Goal: Task Accomplishment & Management: Use online tool/utility

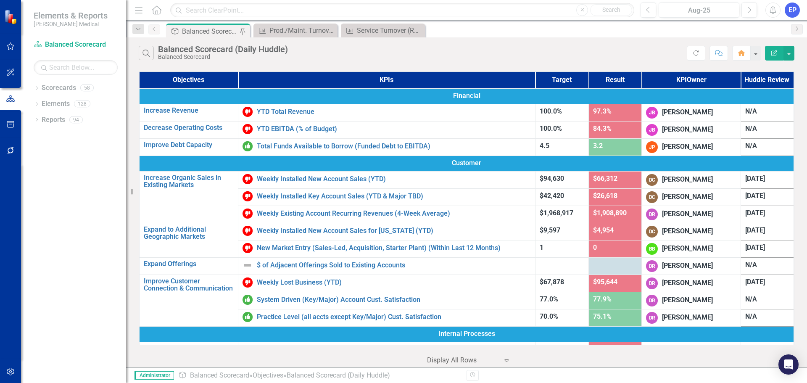
scroll to position [399, 0]
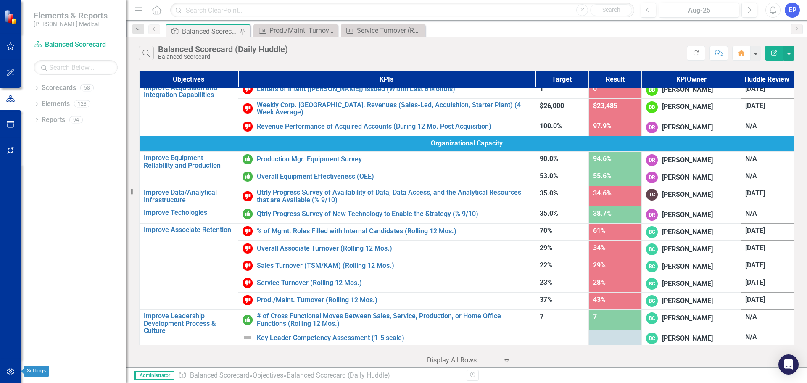
click at [11, 372] on icon "button" at bounding box center [10, 371] width 9 height 7
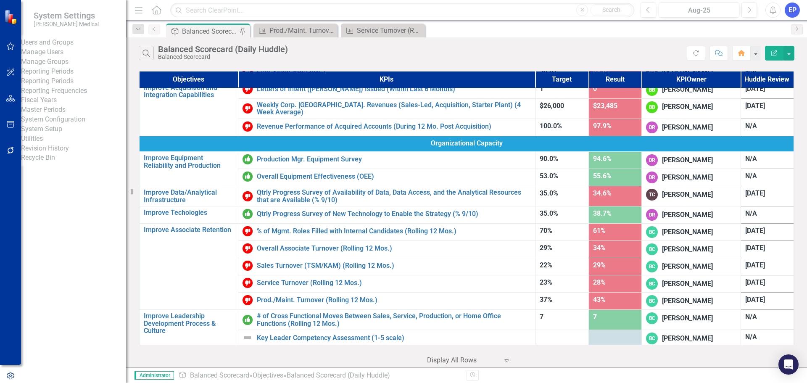
click at [63, 57] on link "Manage Users" at bounding box center [73, 53] width 105 height 10
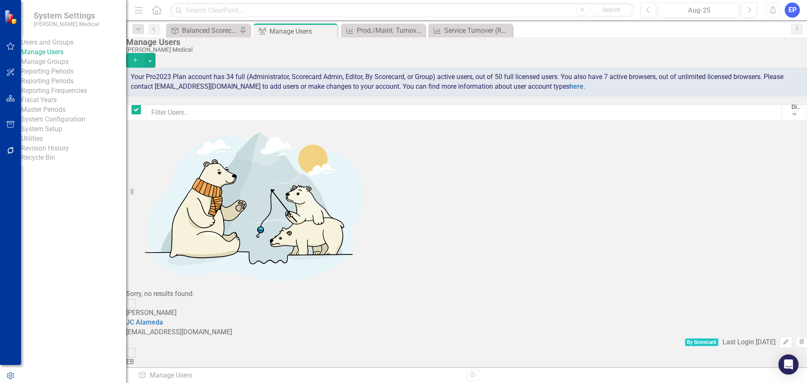
checkbox input "false"
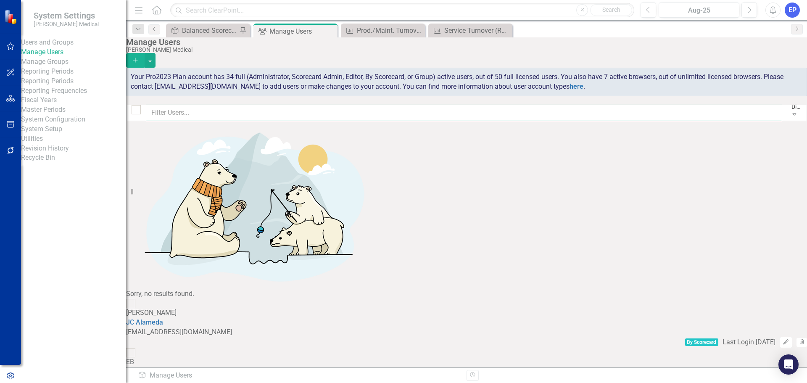
click at [178, 119] on input "text" at bounding box center [464, 113] width 637 height 16
type input "zac"
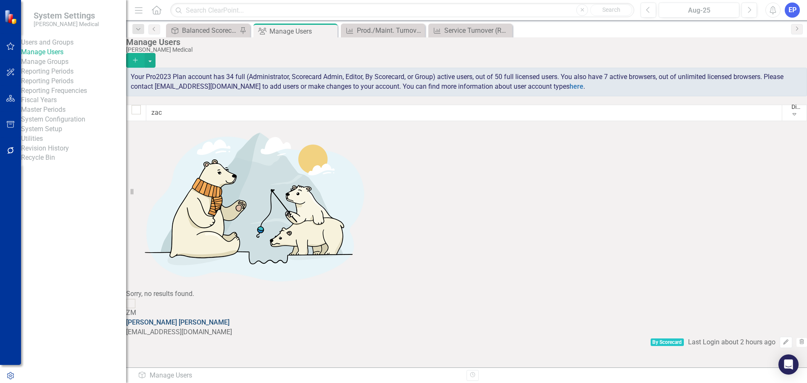
click at [210, 318] on link "[PERSON_NAME]" at bounding box center [177, 322] width 103 height 8
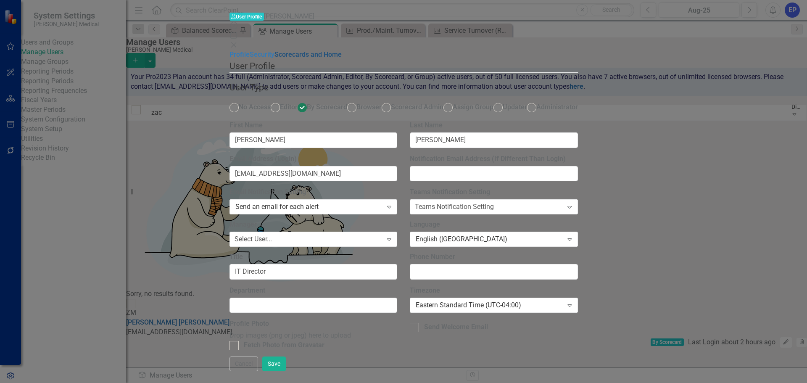
click at [275, 58] on link "Scorecards and Home" at bounding box center [308, 54] width 67 height 8
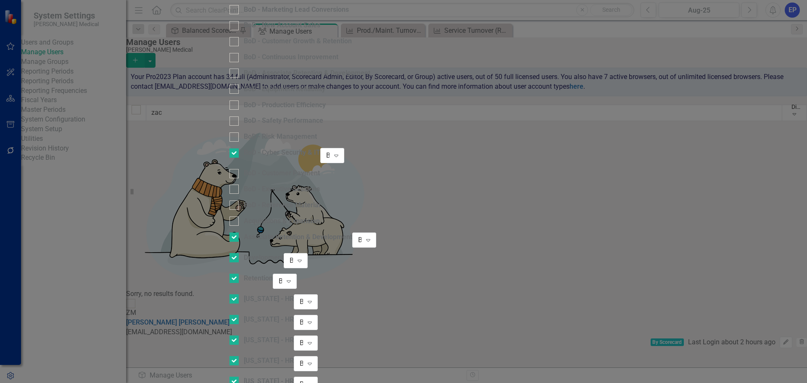
checkbox input "false"
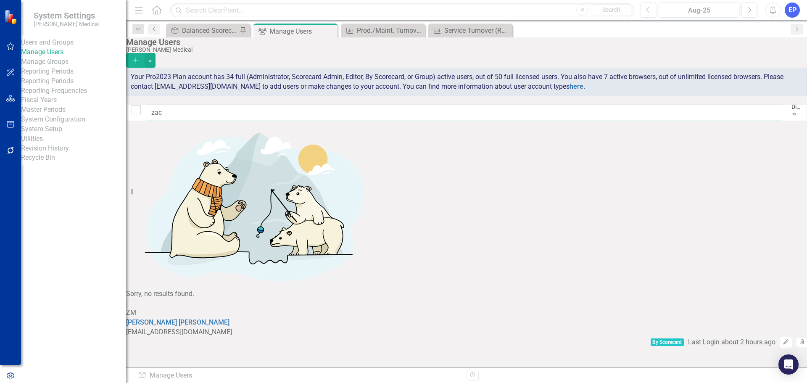
click at [295, 113] on input "zac" at bounding box center [464, 113] width 637 height 16
type input "z"
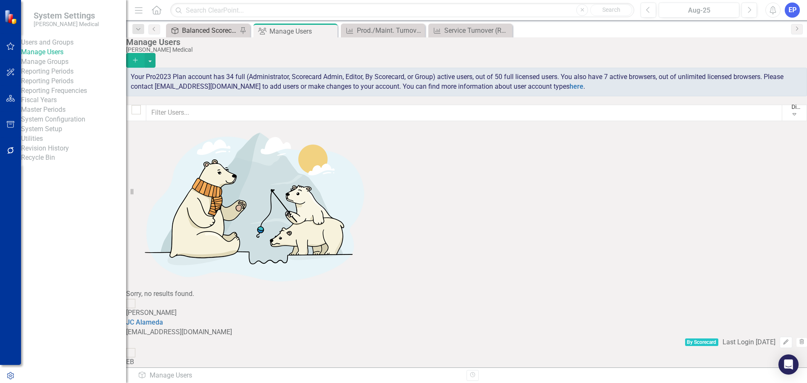
click at [214, 31] on div "Balanced Scorecard (Daily Huddle)" at bounding box center [209, 30] width 55 height 11
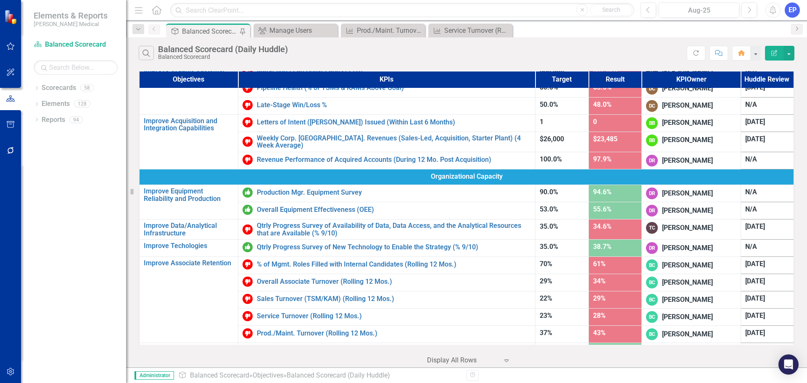
scroll to position [399, 0]
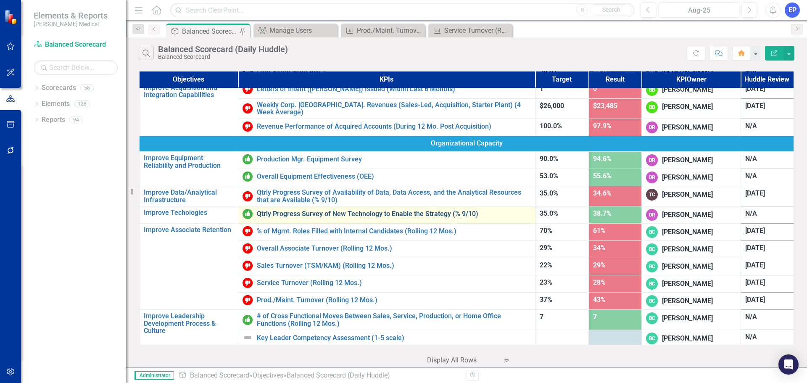
click at [298, 211] on link "Qtrly Progress Survey of New Technology to Enable the Strategy (% 9/10)" at bounding box center [394, 214] width 274 height 8
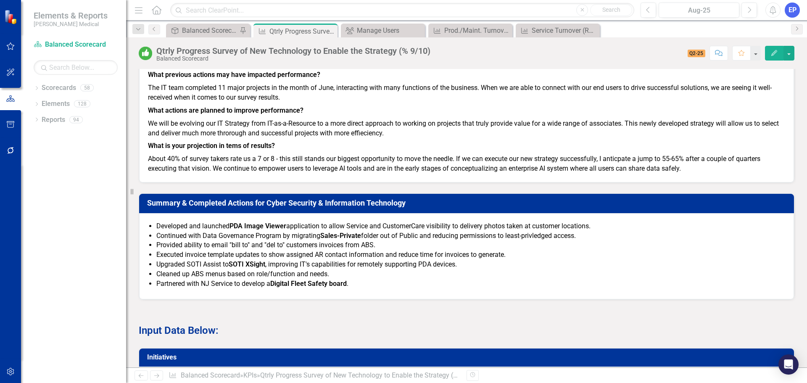
scroll to position [665, 0]
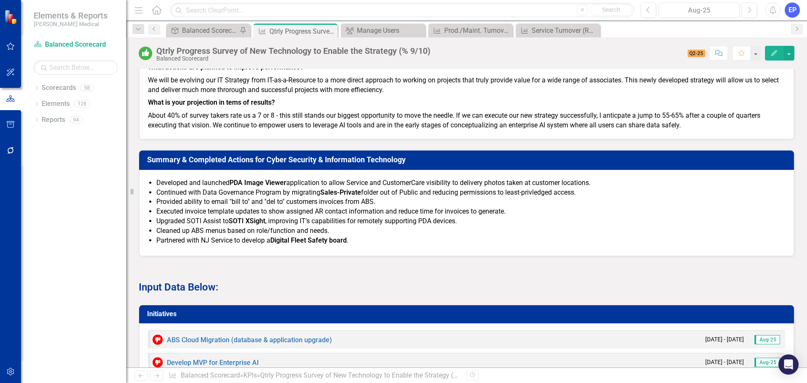
click at [321, 211] on li "Executed invoice template updates to show assigned AR contact information and r…" at bounding box center [470, 212] width 629 height 10
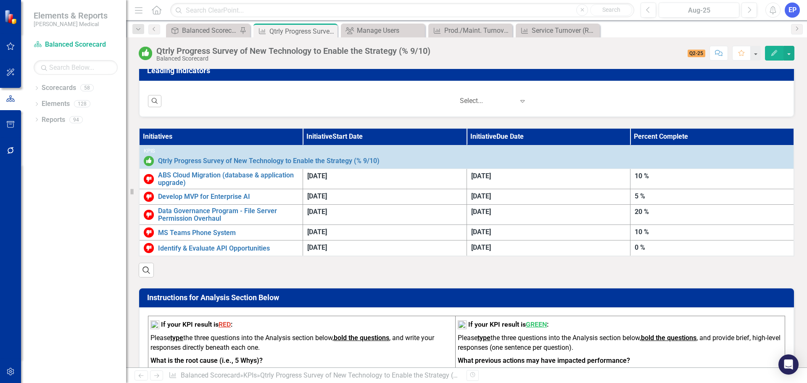
scroll to position [244, 0]
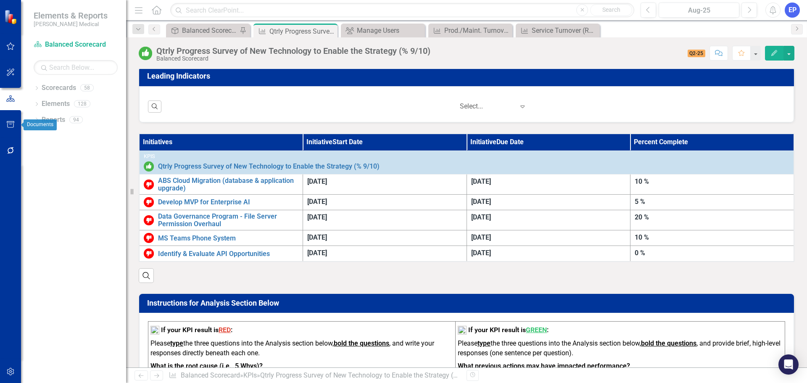
click at [9, 123] on icon "button" at bounding box center [10, 124] width 9 height 7
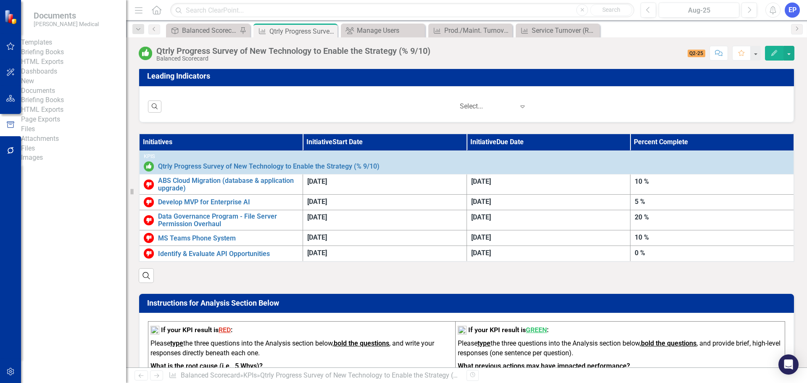
click at [65, 57] on link "Briefing Books" at bounding box center [73, 53] width 105 height 10
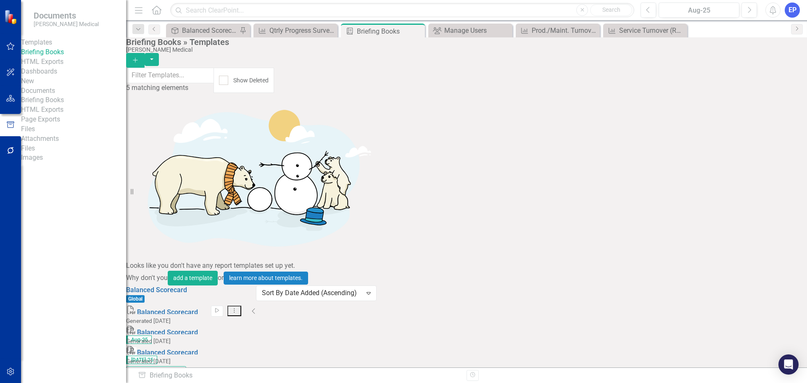
click at [139, 57] on icon "Add" at bounding box center [136, 60] width 8 height 6
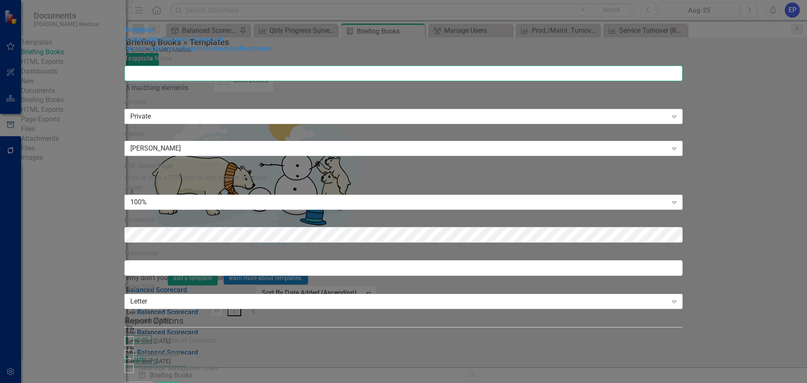
click at [273, 66] on input "Template Name" at bounding box center [403, 74] width 558 height 16
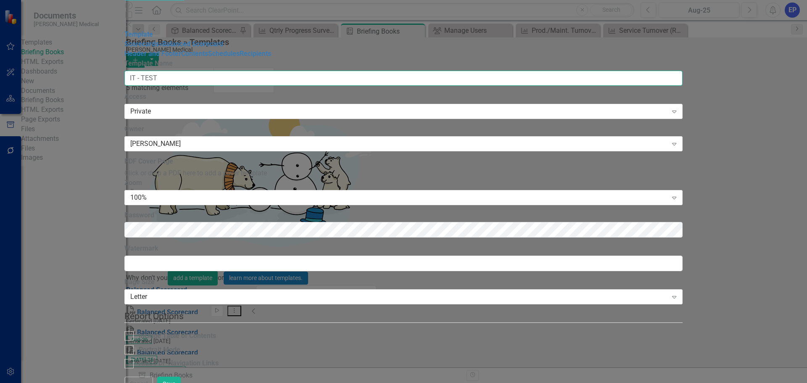
click at [288, 71] on input "IT - TEST" at bounding box center [403, 79] width 558 height 16
type input "IT - Monthly Report Out"
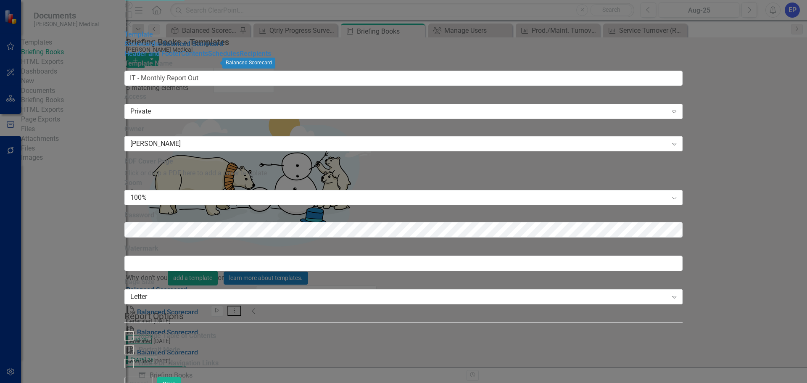
click at [159, 48] on link "» Balanced Scorecard" at bounding box center [191, 44] width 64 height 8
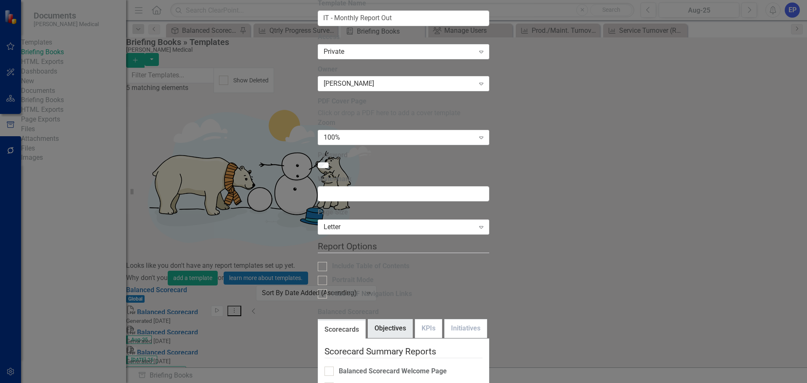
click at [368, 320] on link "Objectives" at bounding box center [390, 329] width 44 height 18
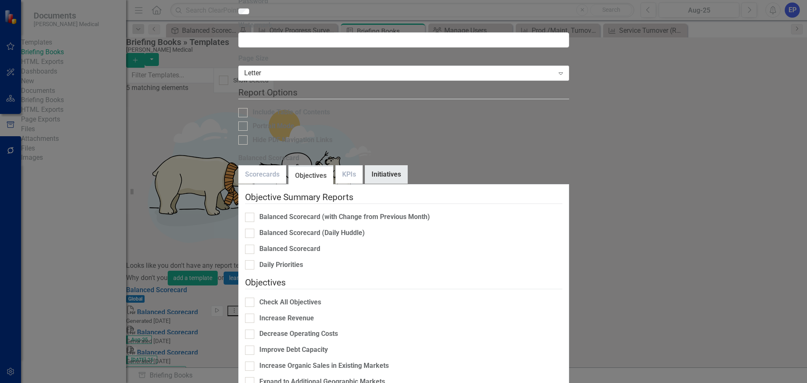
click at [375, 166] on link "Initiatives" at bounding box center [386, 175] width 42 height 18
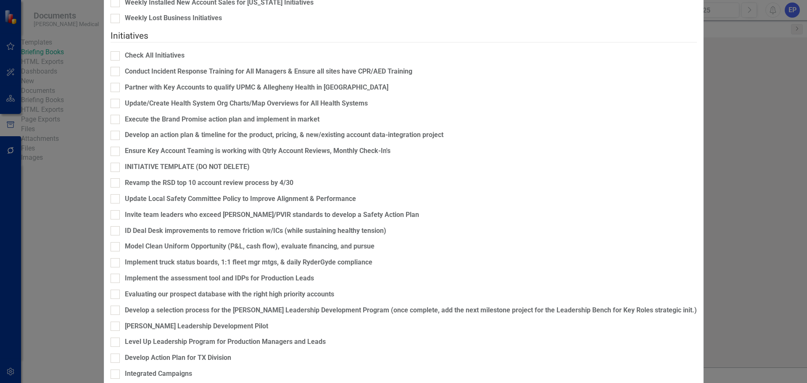
scroll to position [168, 0]
checkbox input "true"
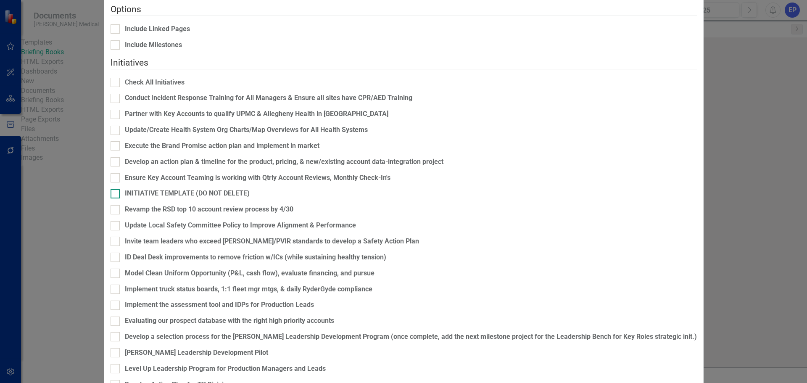
scroll to position [1144, 0]
checkbox input "true"
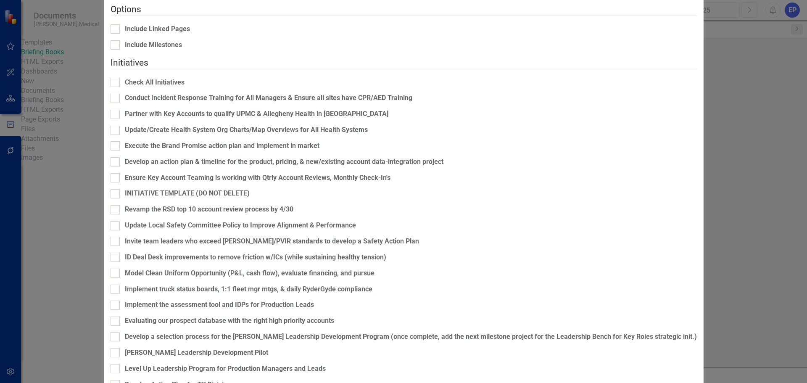
checkbox input "true"
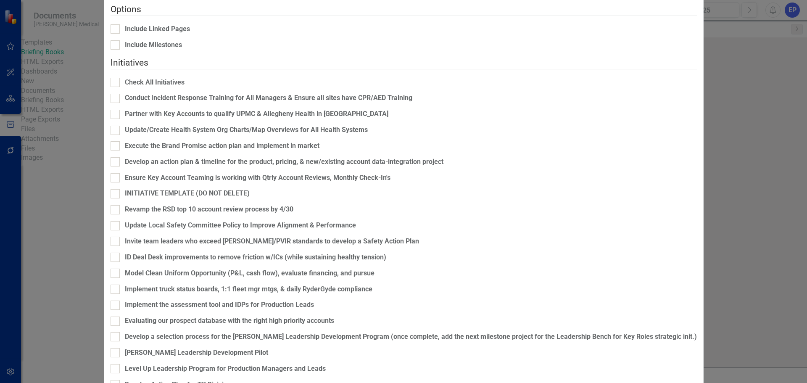
checkbox input "true"
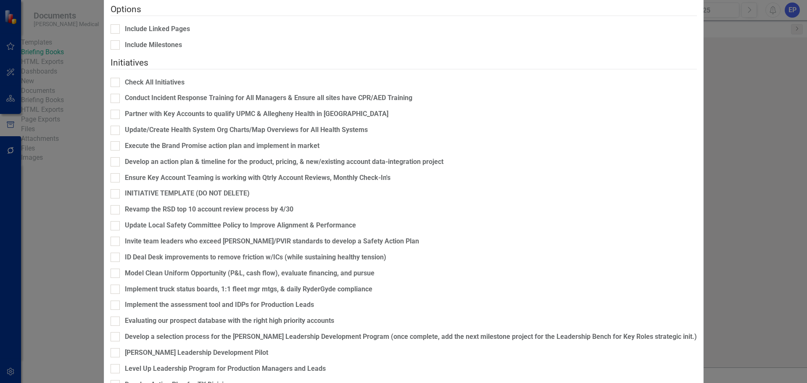
scroll to position [1312, 0]
checkbox input "true"
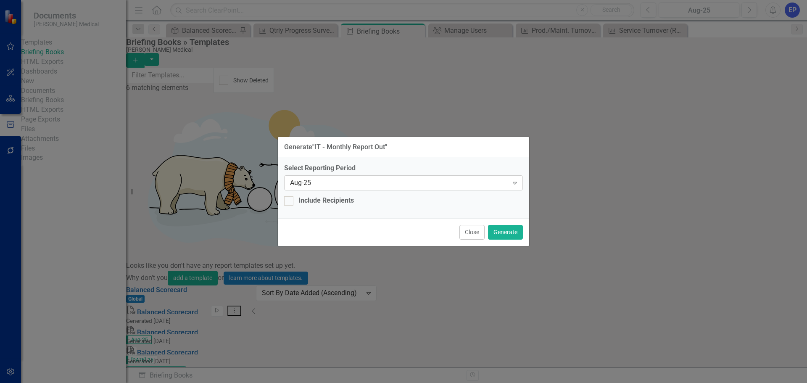
click at [510, 185] on div "Expand" at bounding box center [514, 182] width 15 height 13
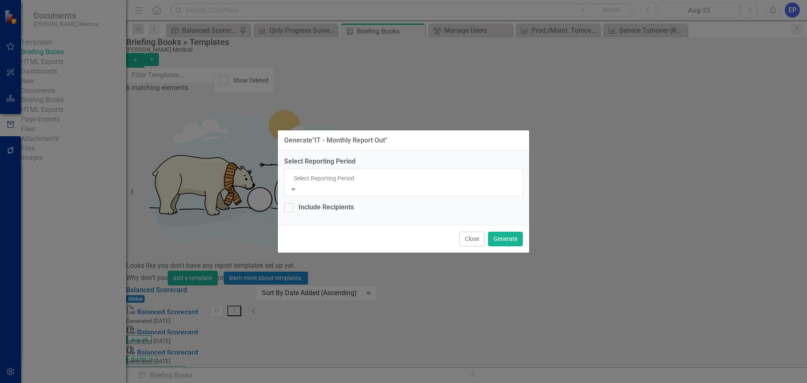
scroll to position [0, 0]
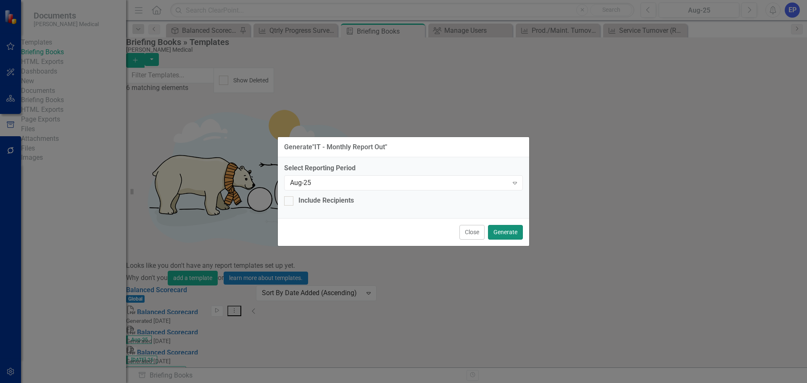
click at [508, 229] on button "Generate" at bounding box center [505, 232] width 35 height 15
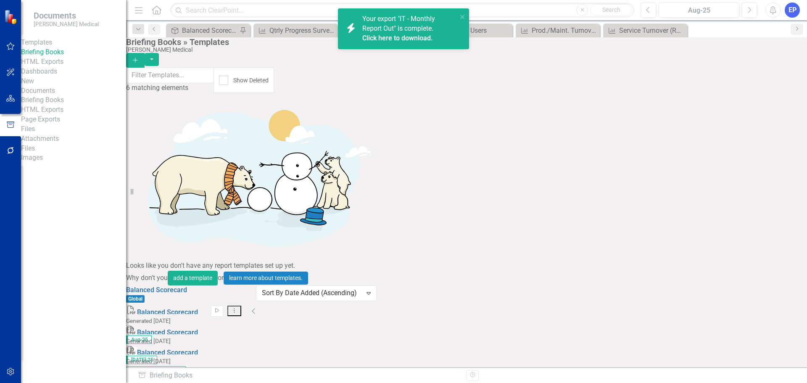
click at [393, 35] on link "Click here to download." at bounding box center [397, 38] width 71 height 8
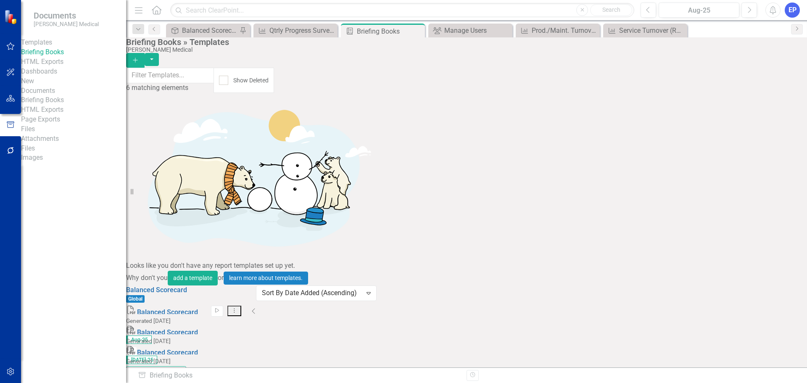
click at [305, 31] on div "Qtrly Progress Survey of New Technology to Enable the Strategy (% 9/10)" at bounding box center [296, 30] width 55 height 11
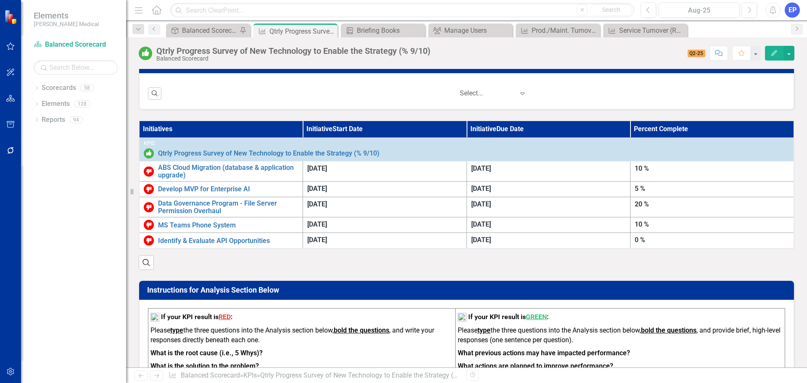
scroll to position [294, 0]
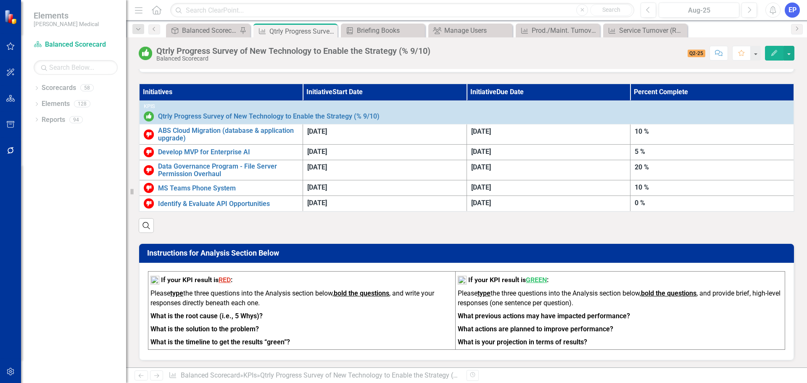
click at [13, 126] on icon "button" at bounding box center [11, 124] width 8 height 7
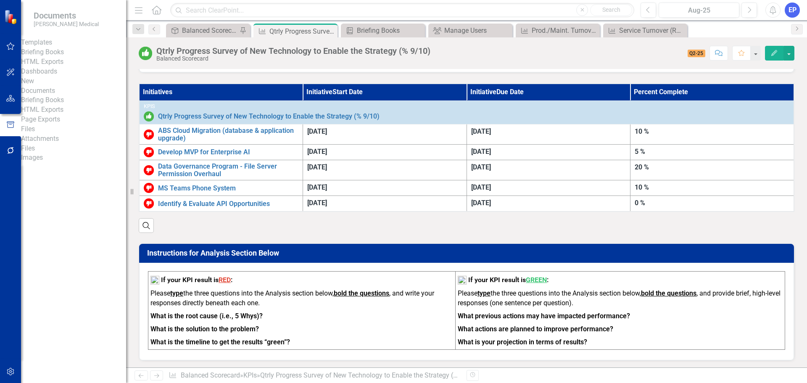
click at [71, 57] on link "Briefing Books" at bounding box center [73, 53] width 105 height 10
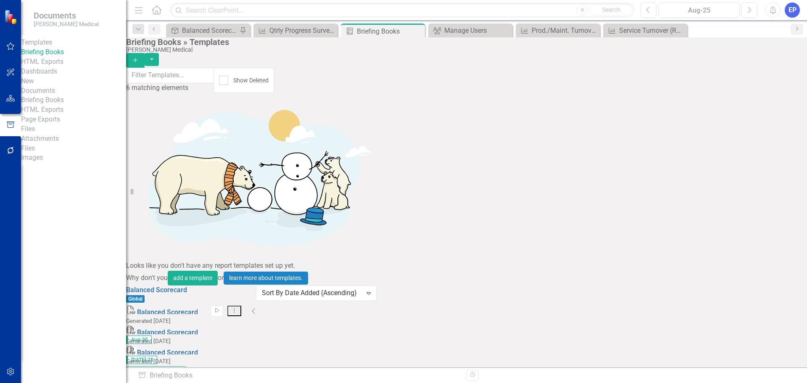
click at [751, 270] on link "Preview Preview Template" at bounding box center [736, 269] width 78 height 16
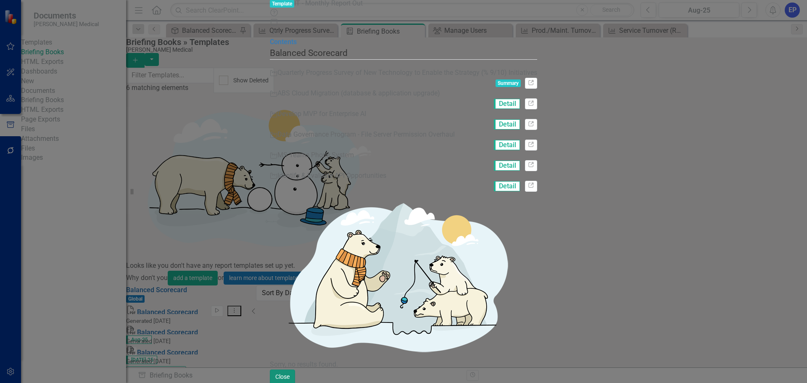
click at [295, 380] on button "Close" at bounding box center [282, 377] width 25 height 15
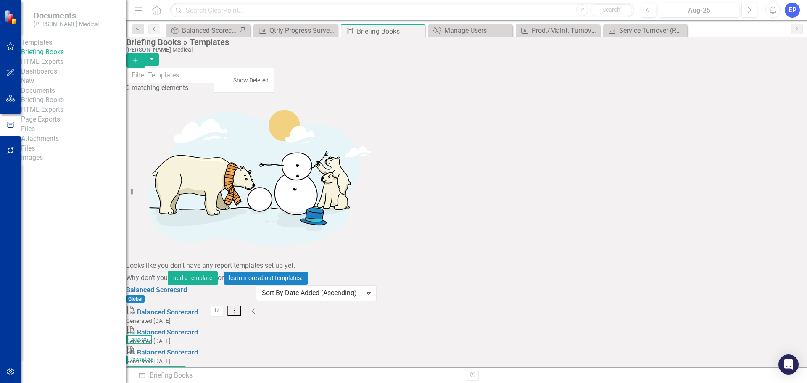
click at [729, 285] on link "Edit Edit Template" at bounding box center [736, 284] width 78 height 16
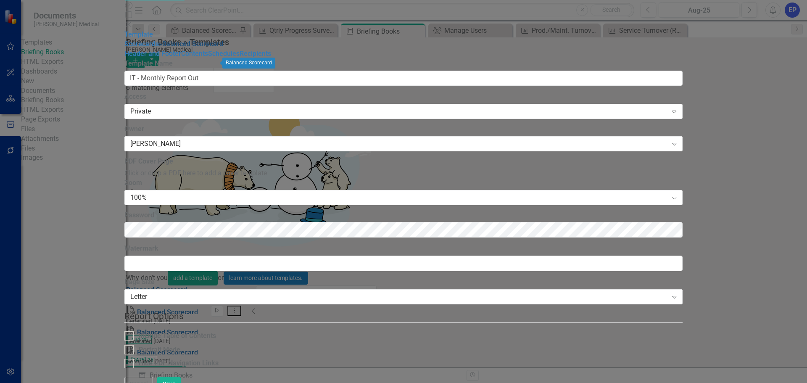
click at [168, 48] on link "» Balanced Scorecard" at bounding box center [191, 44] width 64 height 8
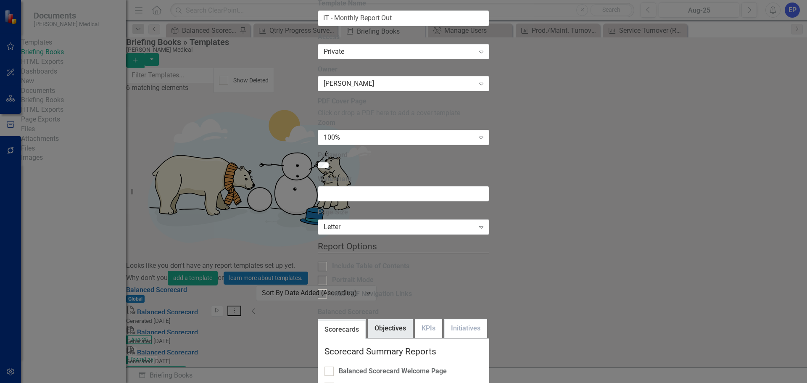
click at [368, 320] on link "Objectives" at bounding box center [390, 329] width 44 height 18
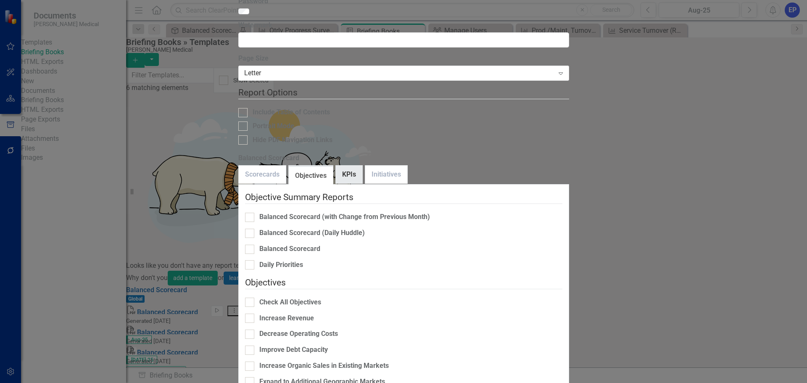
click at [345, 166] on link "KPIs" at bounding box center [349, 175] width 26 height 18
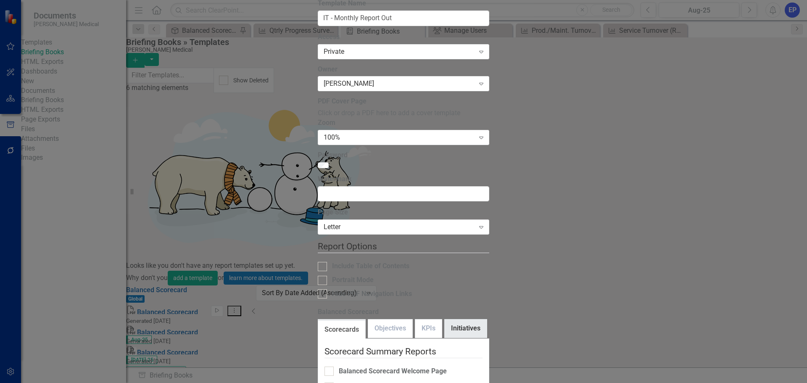
click at [445, 320] on link "Initiatives" at bounding box center [466, 329] width 42 height 18
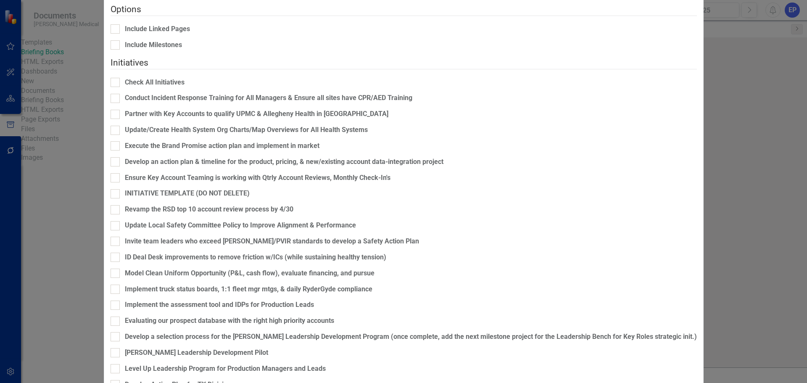
scroll to position [168, 0]
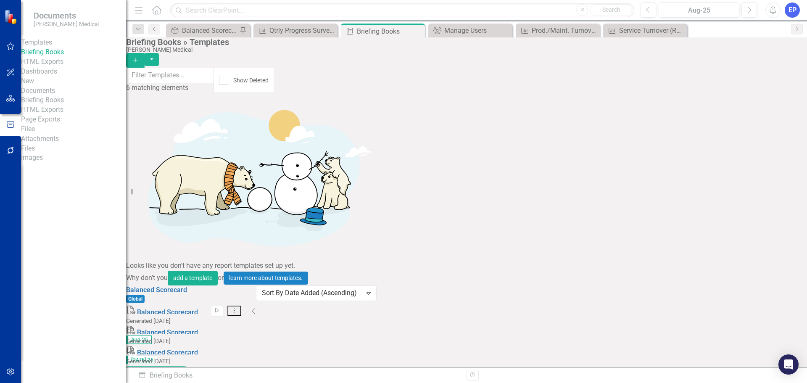
click at [732, 282] on link "Edit Edit Template" at bounding box center [736, 284] width 78 height 16
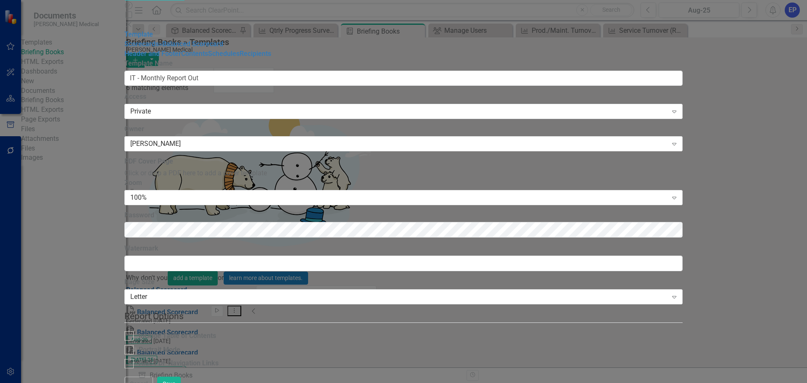
click at [260, 92] on label "Access" at bounding box center [403, 97] width 558 height 10
click at [264, 104] on div "Private Expand" at bounding box center [403, 111] width 558 height 15
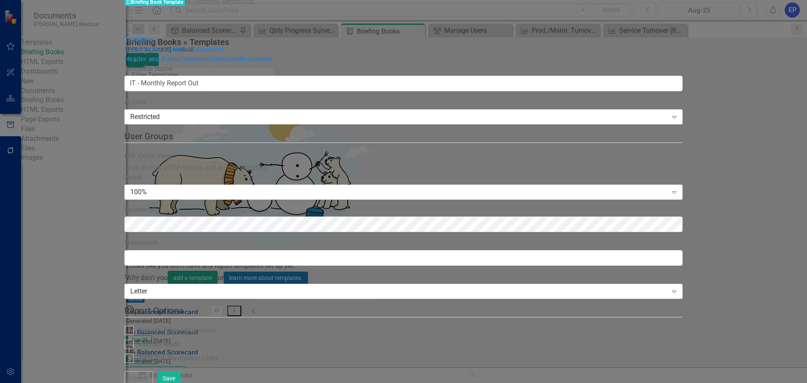
click at [269, 130] on legend "User Groups" at bounding box center [403, 136] width 558 height 13
click at [267, 112] on div "Restricted" at bounding box center [398, 117] width 537 height 10
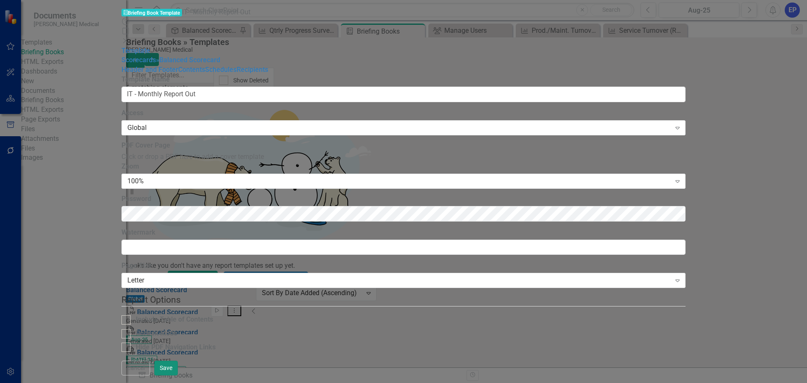
click at [178, 371] on button "Save" at bounding box center [166, 368] width 24 height 15
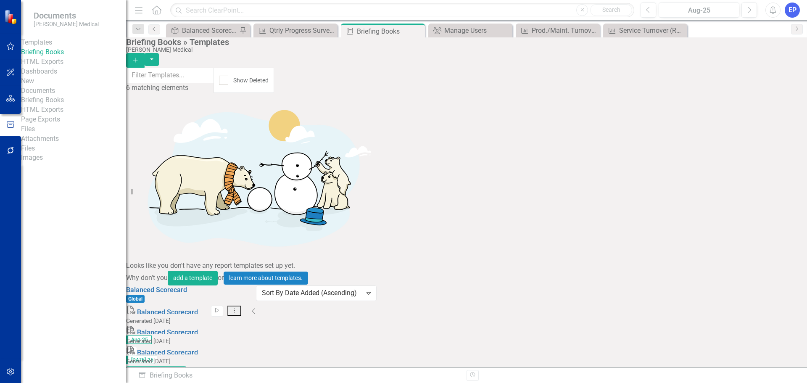
click at [727, 283] on link "Edit Edit Template" at bounding box center [736, 284] width 78 height 16
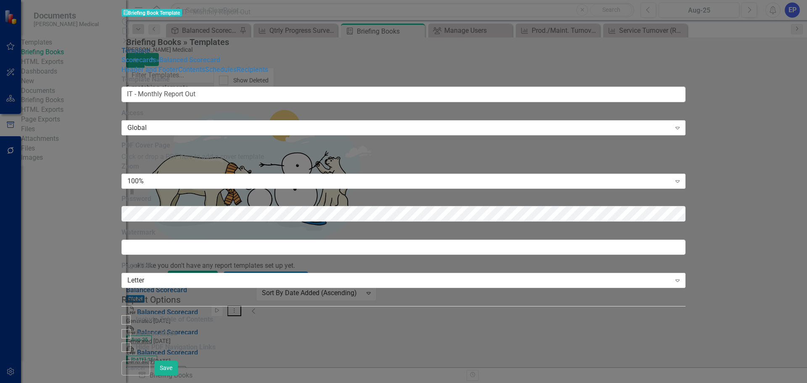
click at [127, 47] on link "Template" at bounding box center [136, 51] width 29 height 8
click at [156, 61] on link "» Balanced Scorecard" at bounding box center [188, 60] width 64 height 8
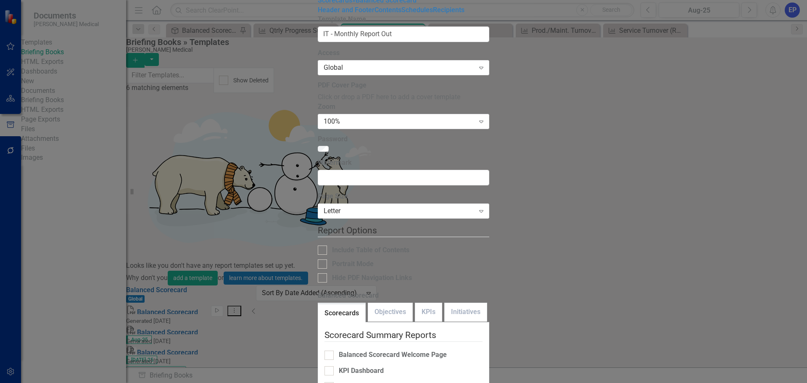
click at [318, 304] on link "Scorecards" at bounding box center [341, 313] width 47 height 18
click at [445, 303] on link "Initiatives" at bounding box center [466, 312] width 42 height 18
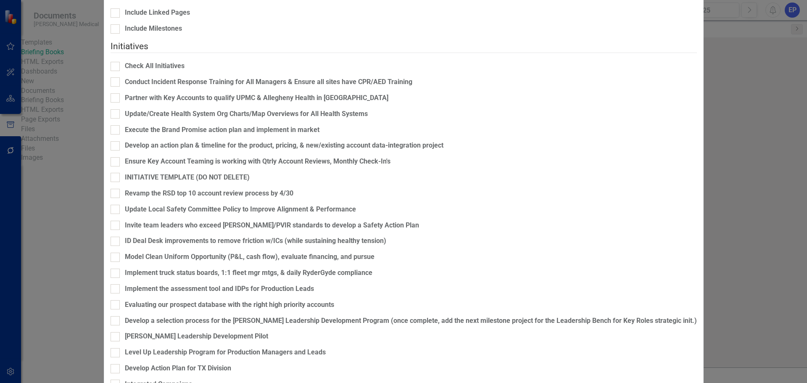
scroll to position [126, 0]
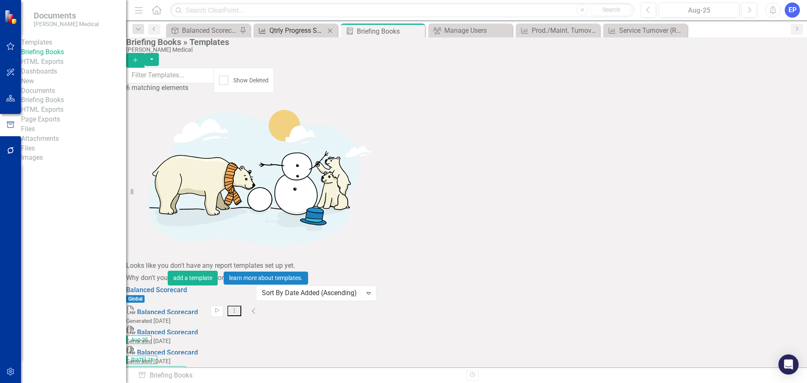
click at [291, 33] on div "Qtrly Progress Survey of New Technology to Enable the Strategy (% 9/10)" at bounding box center [296, 30] width 55 height 11
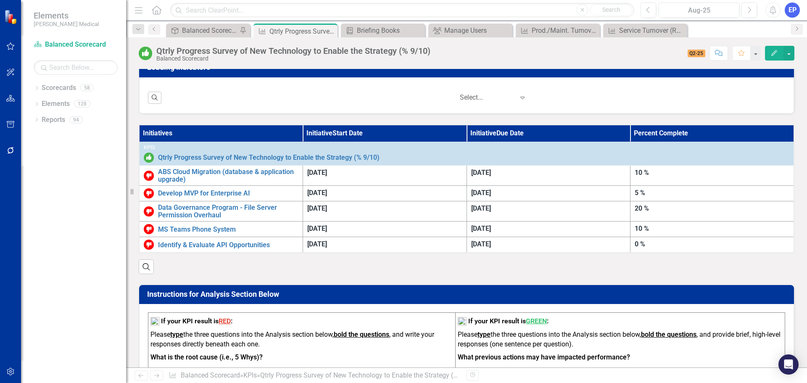
scroll to position [252, 0]
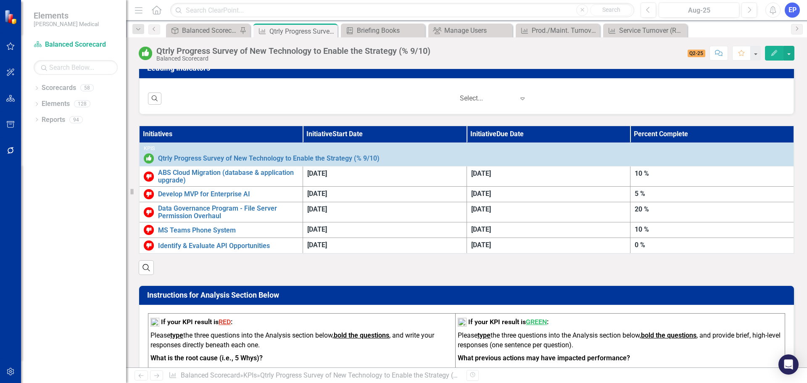
click at [12, 127] on icon "button" at bounding box center [10, 124] width 9 height 7
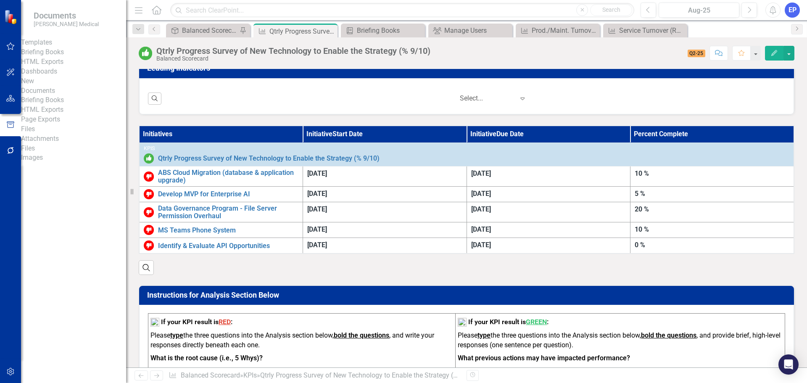
click at [47, 57] on link "Briefing Books" at bounding box center [73, 53] width 105 height 10
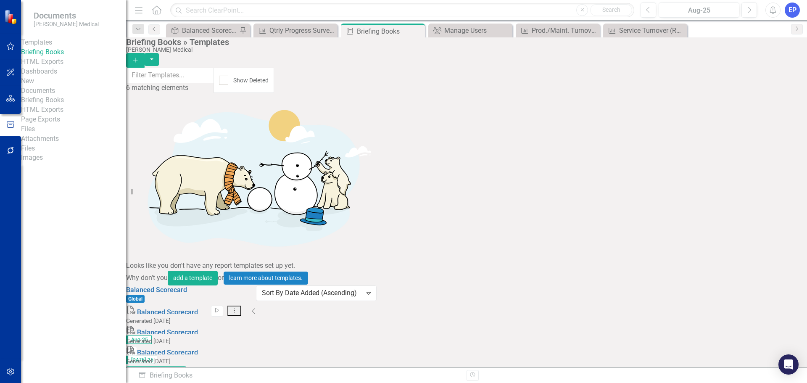
click at [735, 289] on link "Edit Edit Template" at bounding box center [736, 284] width 78 height 16
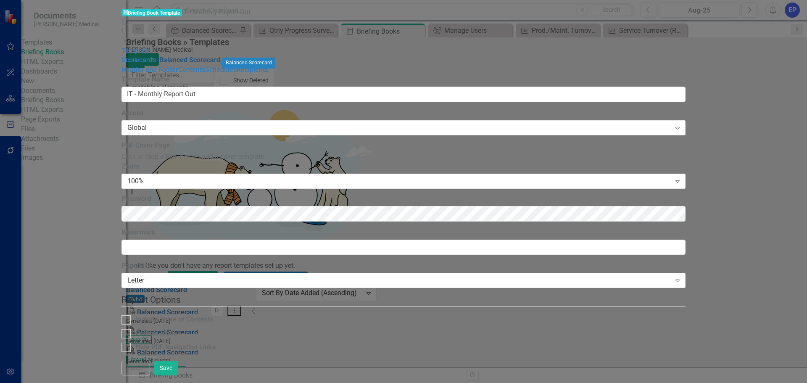
click at [156, 62] on link "» Balanced Scorecard" at bounding box center [188, 60] width 64 height 8
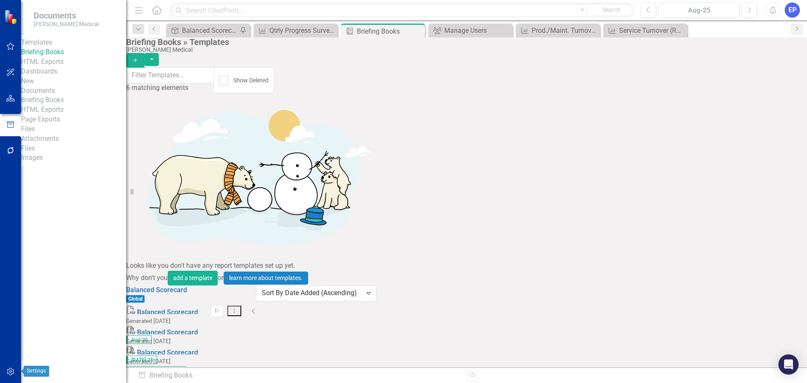
click at [10, 372] on icon "button" at bounding box center [10, 371] width 9 height 7
click at [52, 57] on link "Manage Users" at bounding box center [73, 53] width 105 height 10
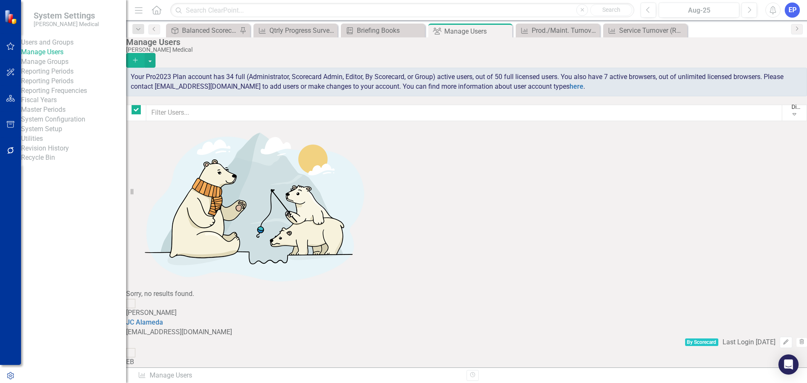
checkbox input "false"
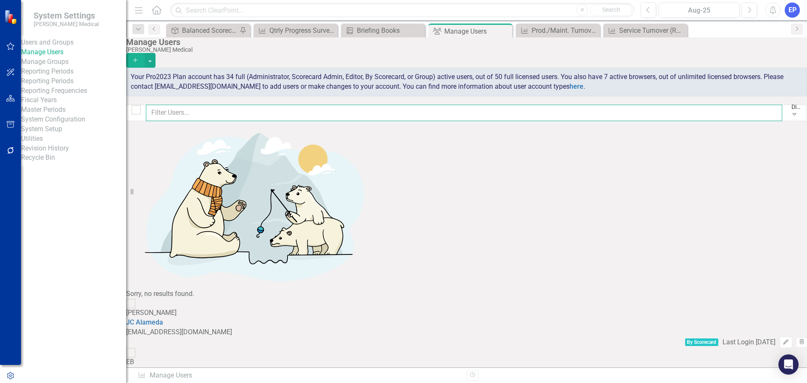
click at [291, 114] on input "text" at bounding box center [464, 113] width 637 height 16
type input "[PERSON_NAME]"
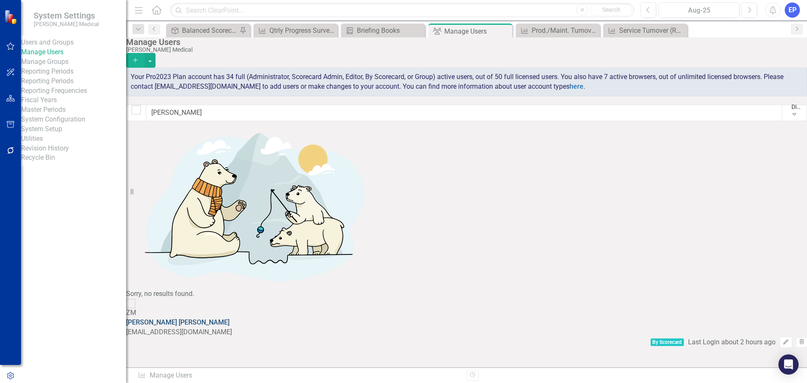
click at [228, 318] on link "[PERSON_NAME]" at bounding box center [177, 322] width 103 height 8
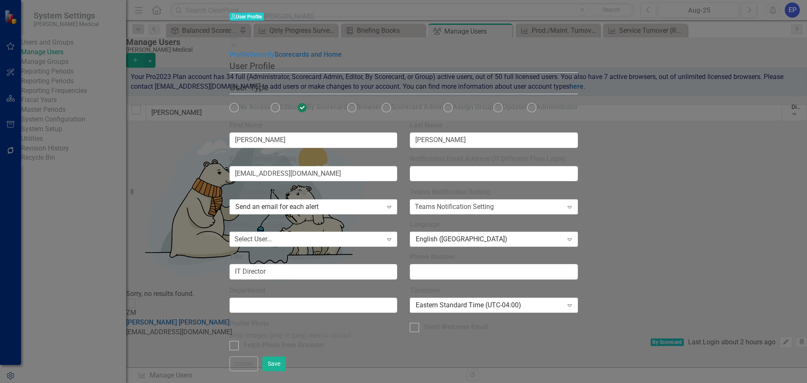
click at [275, 58] on link "Scorecards and Home" at bounding box center [308, 54] width 67 height 8
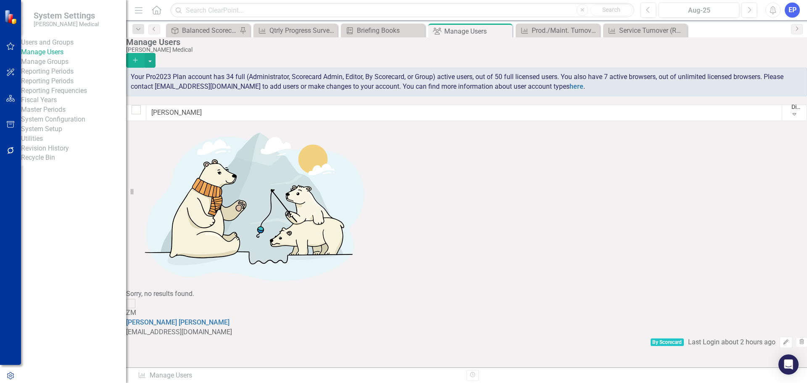
click at [792, 11] on div "EP" at bounding box center [792, 10] width 15 height 15
click at [761, 57] on link "Help Support Center" at bounding box center [766, 58] width 66 height 16
click at [13, 127] on icon "button" at bounding box center [10, 124] width 9 height 7
click at [50, 57] on link "Briefing Books" at bounding box center [73, 53] width 105 height 10
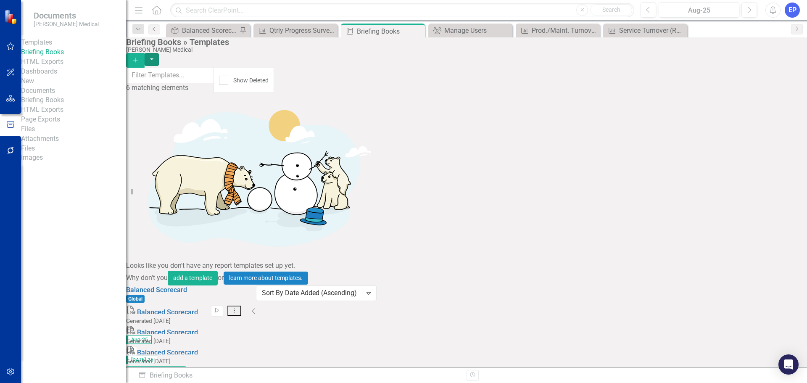
click at [159, 53] on button "button" at bounding box center [152, 59] width 14 height 13
click at [214, 83] on div "6 matching elements" at bounding box center [170, 88] width 88 height 10
click at [269, 76] on div "Show Deleted" at bounding box center [250, 80] width 35 height 8
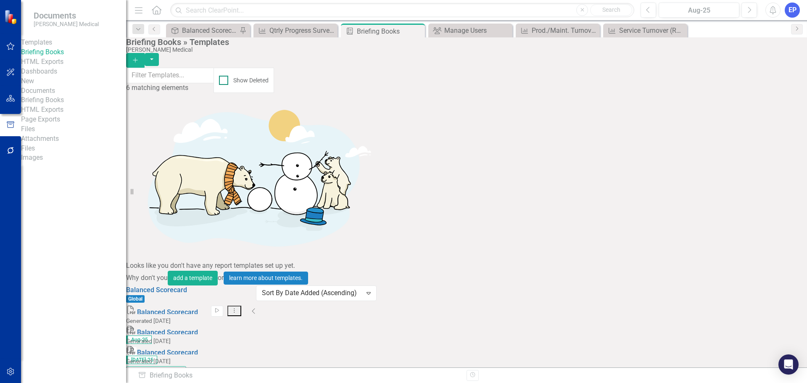
click at [225, 76] on input "Show Deleted" at bounding box center [221, 78] width 5 height 5
click at [269, 76] on div "Show Deleted" at bounding box center [244, 80] width 50 height 9
click at [225, 76] on input "Show Deleted" at bounding box center [221, 78] width 5 height 5
click at [228, 79] on div at bounding box center [223, 80] width 9 height 9
click at [225, 79] on input "Show Deleted" at bounding box center [221, 78] width 5 height 5
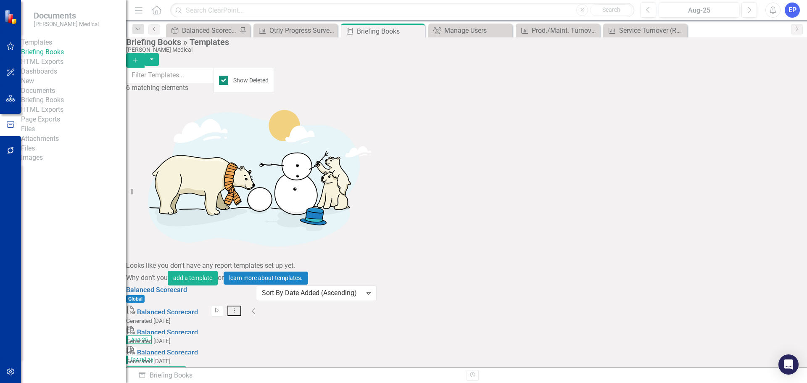
click at [228, 79] on div at bounding box center [223, 80] width 9 height 9
click at [225, 79] on input "Show Deleted" at bounding box center [221, 78] width 5 height 5
click at [288, 310] on div "Select... Expand" at bounding box center [272, 297] width 32 height 24
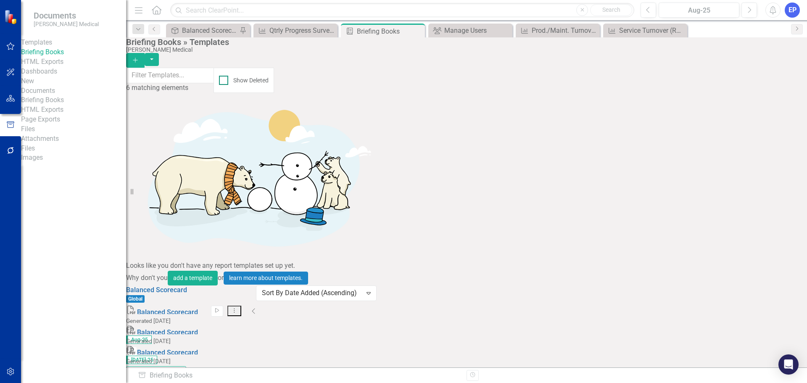
click at [269, 77] on div "Show Deleted" at bounding box center [250, 80] width 35 height 8
click at [225, 77] on input "Show Deleted" at bounding box center [221, 78] width 5 height 5
click at [228, 76] on div at bounding box center [223, 80] width 9 height 9
click at [225, 76] on input "Show Deleted" at bounding box center [221, 78] width 5 height 5
checkbox input "false"
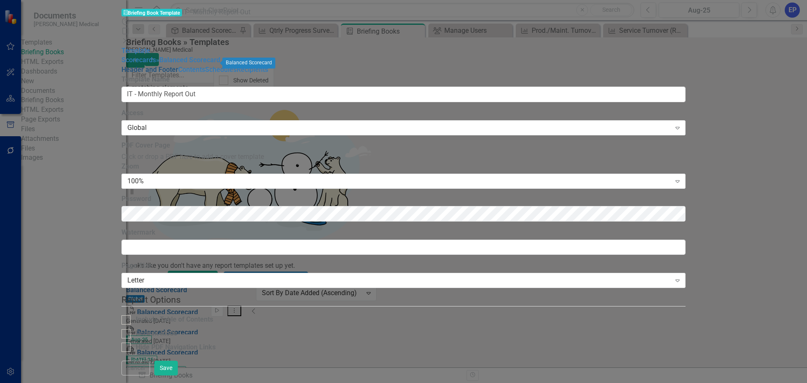
click at [130, 74] on link "Header and Footer" at bounding box center [150, 70] width 57 height 8
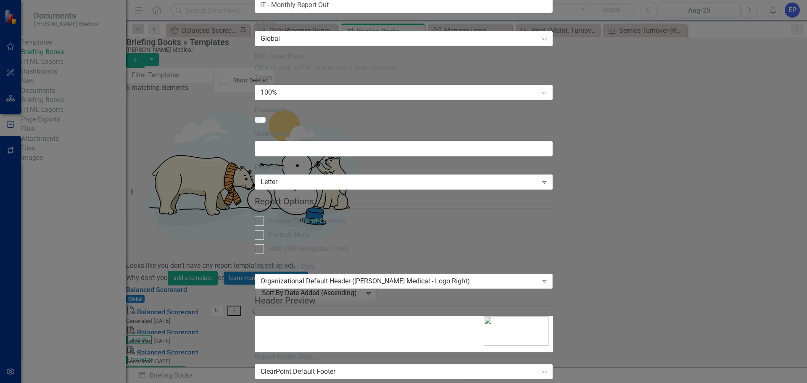
click at [433, 277] on div "Organizational Default Header ([PERSON_NAME] Medical - Logo Right)" at bounding box center [399, 282] width 277 height 10
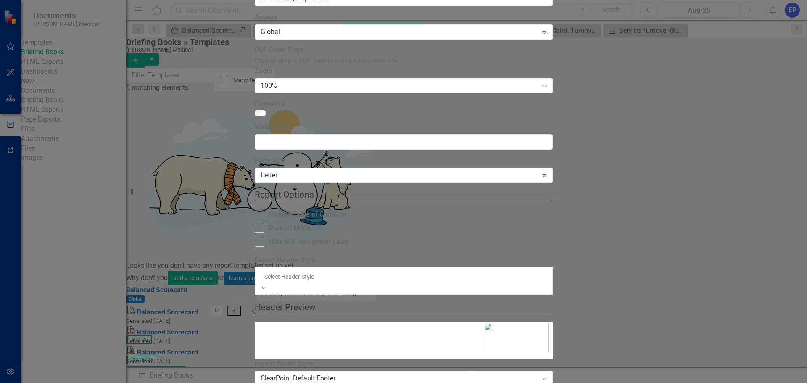
click at [431, 383] on div "No Header" at bounding box center [403, 388] width 807 height 10
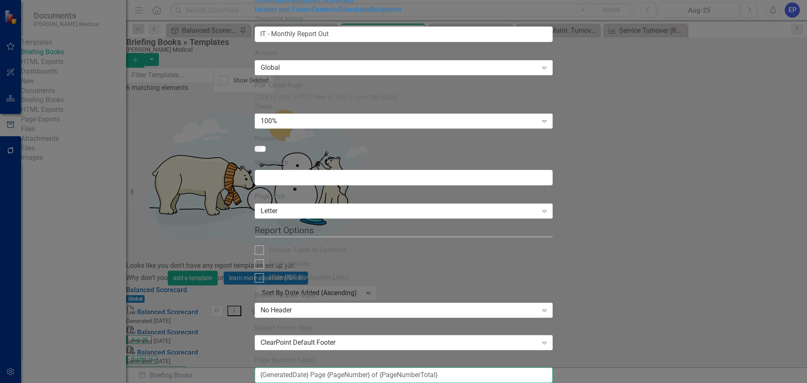
click at [433, 367] on input "{GeneratedDate} Page {PageNumber} of {PageNumberTotal}" at bounding box center [404, 375] width 298 height 16
click at [428, 338] on div "ClearPoint Default Footer" at bounding box center [399, 343] width 277 height 10
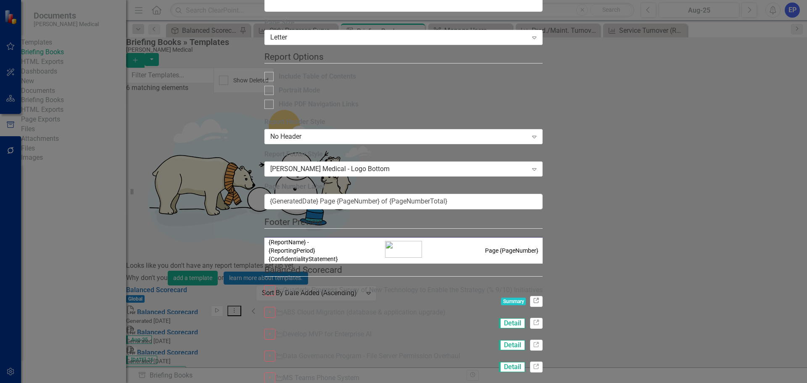
click at [539, 298] on icon "Link" at bounding box center [536, 300] width 6 height 5
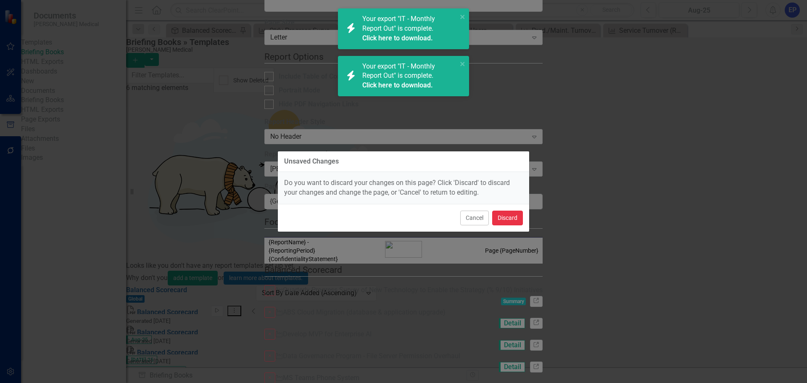
click at [505, 223] on button "Discard" at bounding box center [507, 218] width 31 height 15
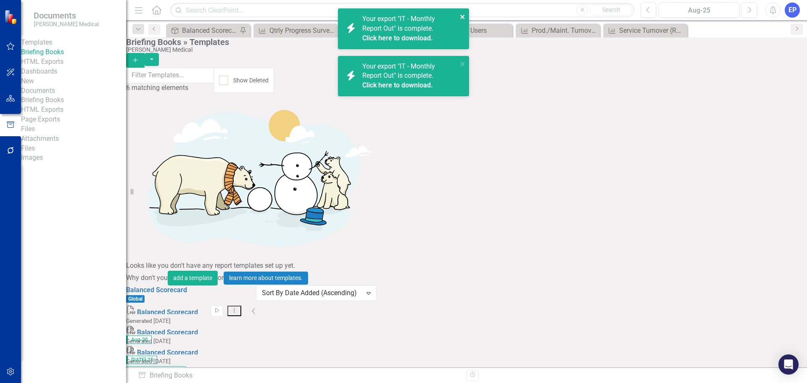
click at [462, 16] on icon "close" at bounding box center [462, 17] width 4 height 4
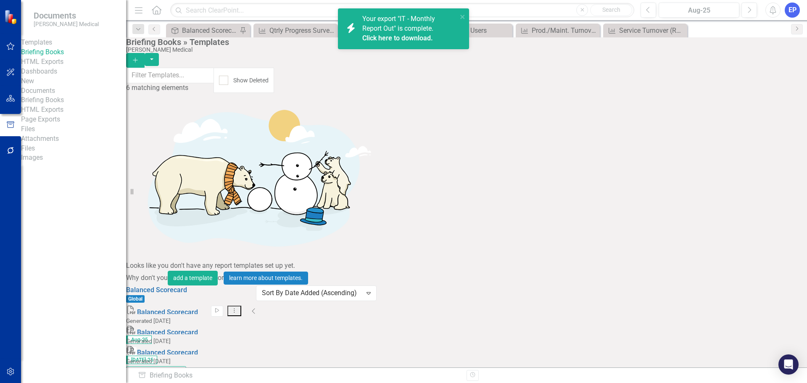
click at [461, 53] on div "[PERSON_NAME] Medical" at bounding box center [464, 50] width 677 height 6
click at [464, 14] on icon "close" at bounding box center [463, 16] width 6 height 7
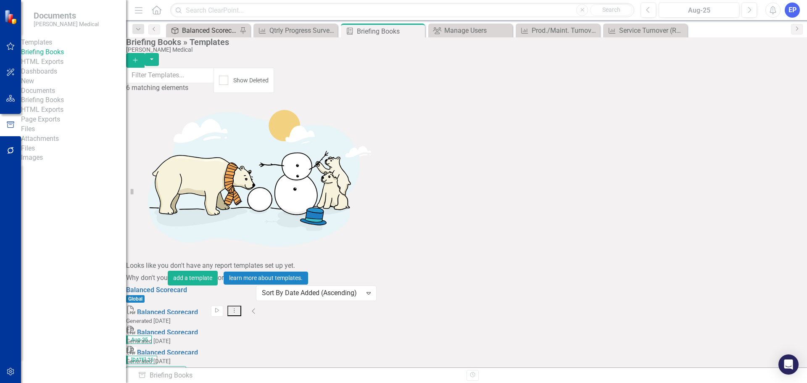
click at [214, 29] on div "Balanced Scorecard (Daily Huddle)" at bounding box center [209, 30] width 55 height 11
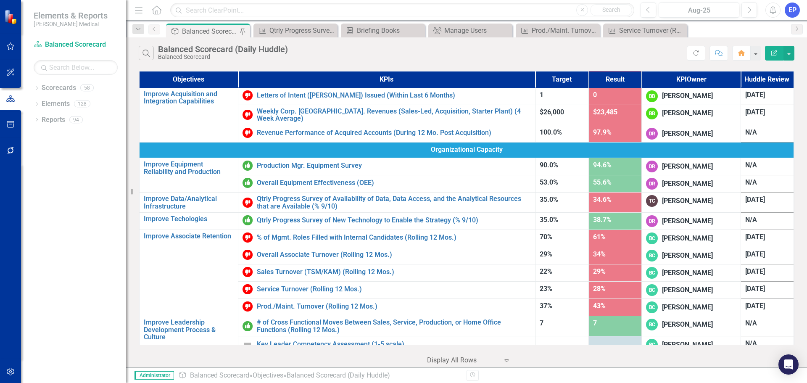
scroll to position [399, 0]
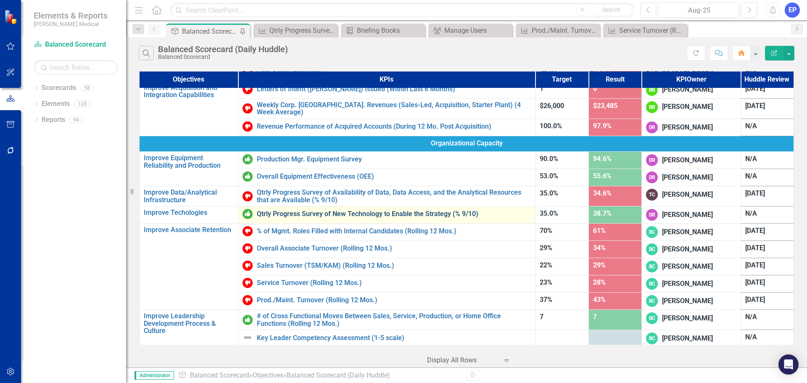
click at [288, 210] on link "Qtrly Progress Survey of New Technology to Enable the Strategy (% 9/10)" at bounding box center [394, 214] width 274 height 8
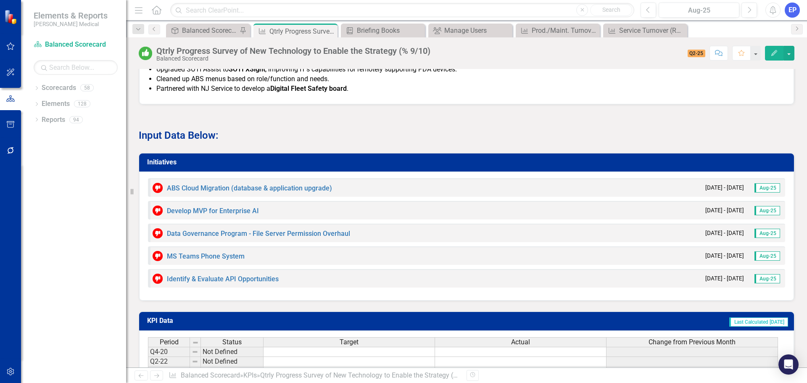
scroll to position [757, 0]
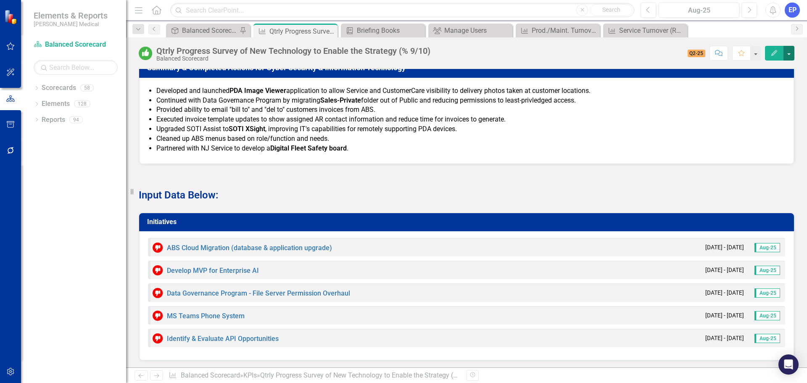
click at [789, 53] on button "button" at bounding box center [789, 53] width 11 height 15
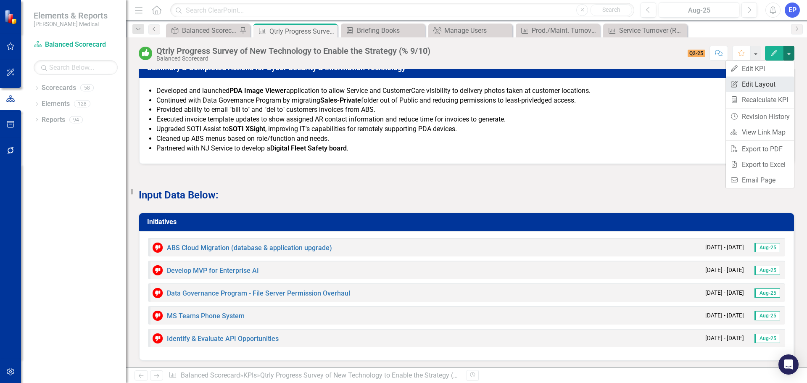
click at [767, 81] on link "Edit Report Edit Layout" at bounding box center [760, 85] width 68 height 16
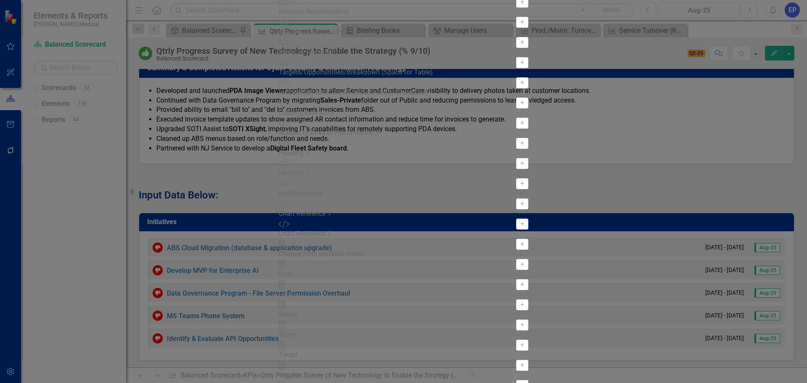
scroll to position [146, 0]
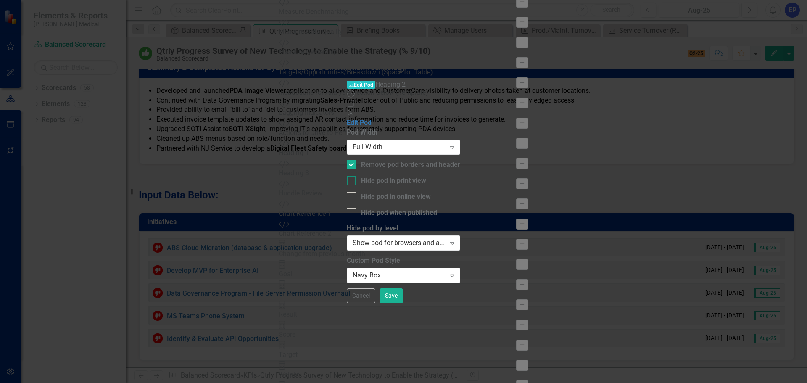
click at [361, 176] on div "Hide pod in print view" at bounding box center [393, 181] width 65 height 10
click at [347, 176] on input "Hide pod in print view" at bounding box center [349, 178] width 5 height 5
checkbox input "true"
click at [365, 208] on div "Hide pod when published" at bounding box center [399, 213] width 76 height 10
click at [352, 208] on input "Hide pod when published" at bounding box center [349, 210] width 5 height 5
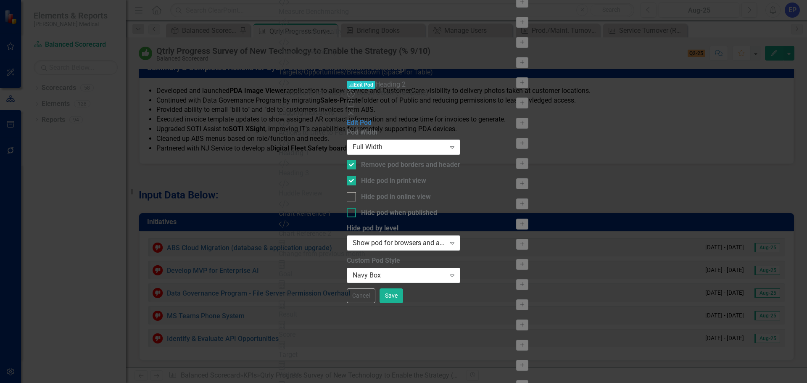
checkbox input "true"
click at [361, 176] on div "Hide pod in print view" at bounding box center [393, 181] width 65 height 10
click at [352, 176] on input "Hide pod in print view" at bounding box center [349, 178] width 5 height 5
click at [361, 176] on div "Hide pod in print view" at bounding box center [393, 181] width 65 height 10
click at [352, 176] on input "Hide pod in print view" at bounding box center [349, 178] width 5 height 5
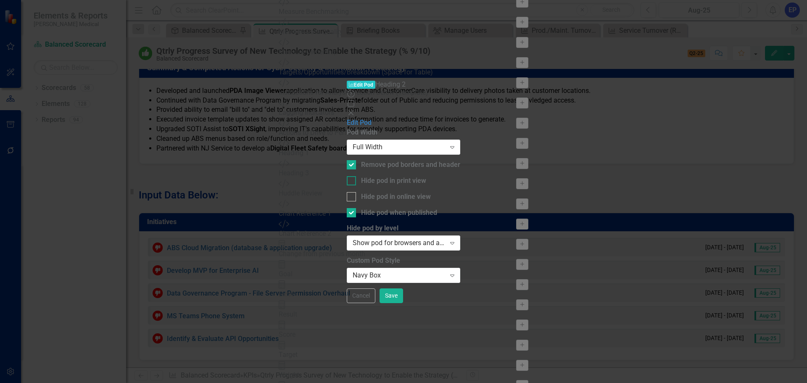
checkbox input "true"
click at [403, 303] on button "Save" at bounding box center [392, 295] width 24 height 15
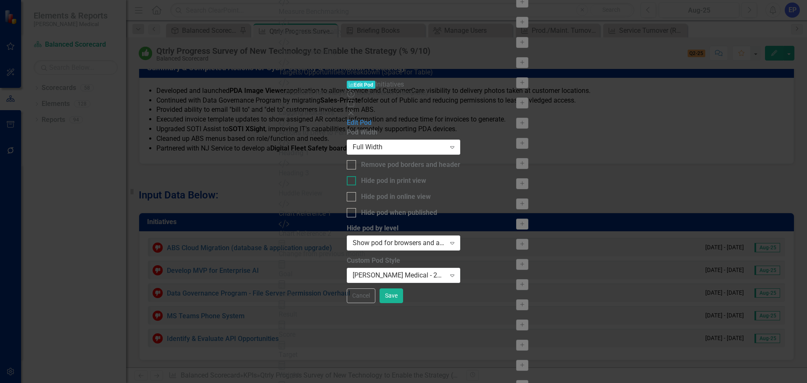
click at [361, 176] on div "Hide pod in print view" at bounding box center [393, 181] width 65 height 10
click at [352, 176] on input "Hide pod in print view" at bounding box center [349, 178] width 5 height 5
checkbox input "true"
click at [361, 208] on div "Hide pod when published" at bounding box center [399, 213] width 76 height 10
click at [352, 208] on input "Hide pod when published" at bounding box center [349, 210] width 5 height 5
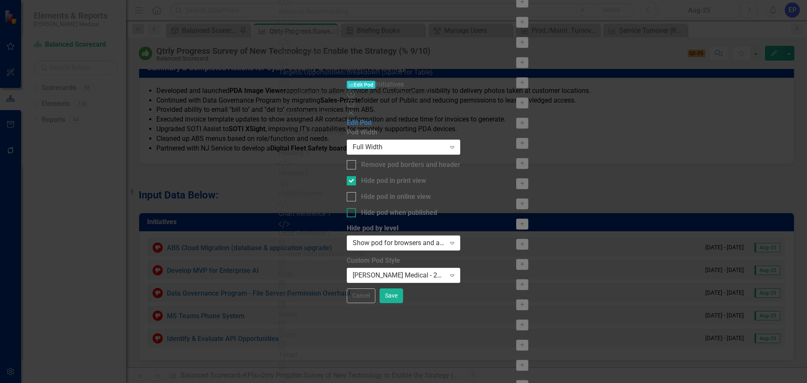
checkbox input "true"
click at [403, 303] on button "Save" at bounding box center [392, 295] width 24 height 15
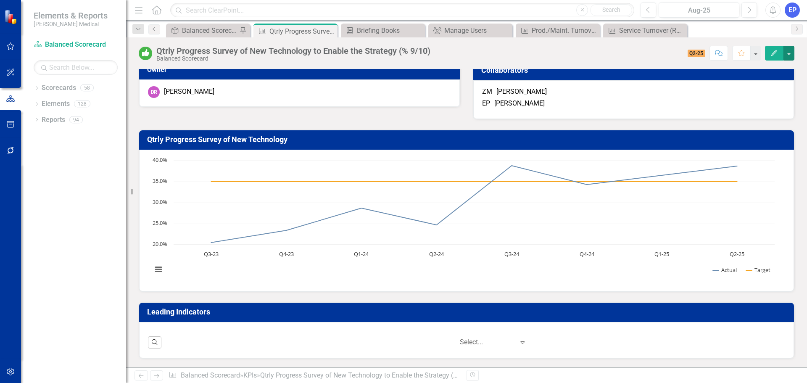
scroll to position [4, 0]
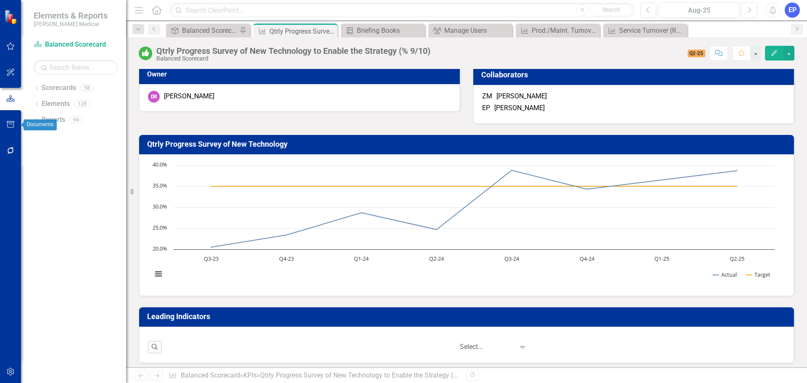
click at [12, 128] on icon "button" at bounding box center [11, 124] width 8 height 7
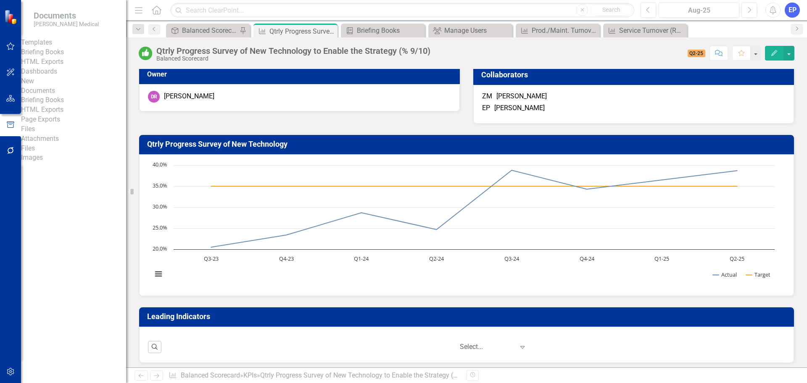
click at [64, 57] on link "Briefing Books" at bounding box center [73, 53] width 105 height 10
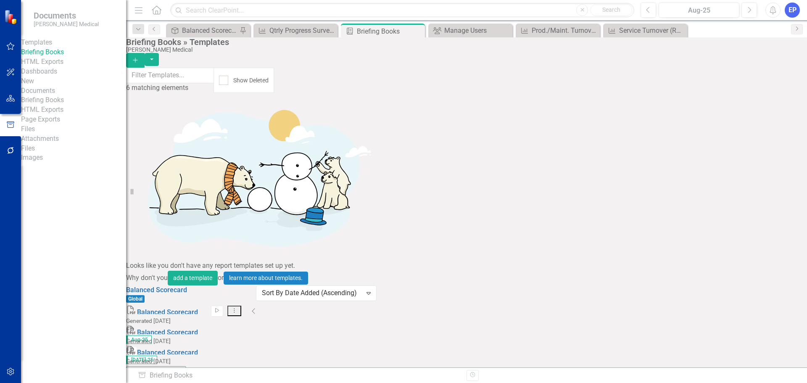
click at [740, 287] on link "Edit Edit Template" at bounding box center [736, 284] width 78 height 16
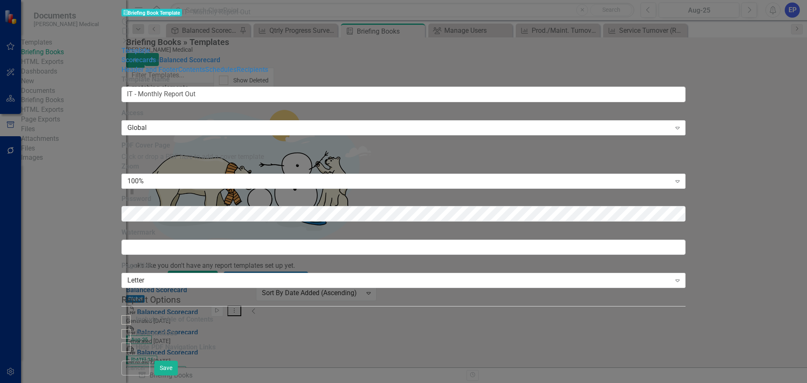
click at [156, 64] on link "» Balanced Scorecard" at bounding box center [188, 60] width 64 height 8
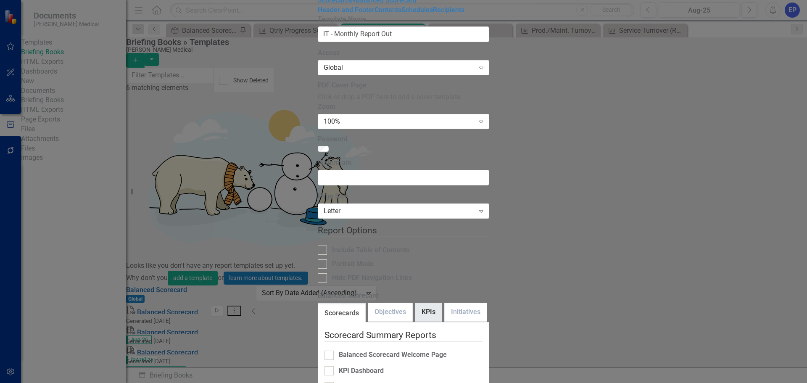
click at [415, 303] on link "KPIs" at bounding box center [428, 312] width 26 height 18
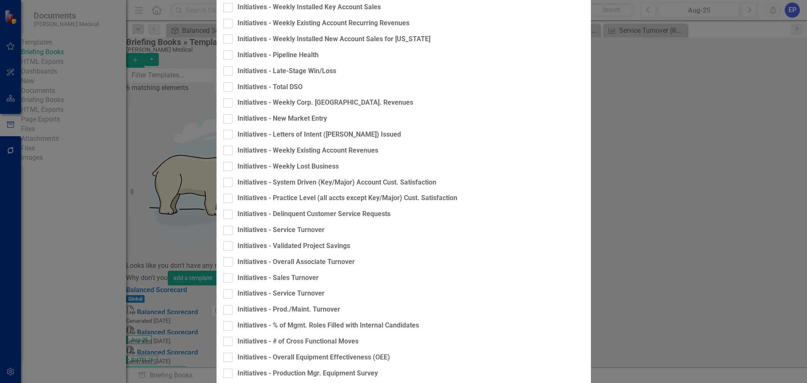
scroll to position [547, 0]
checkbox input "false"
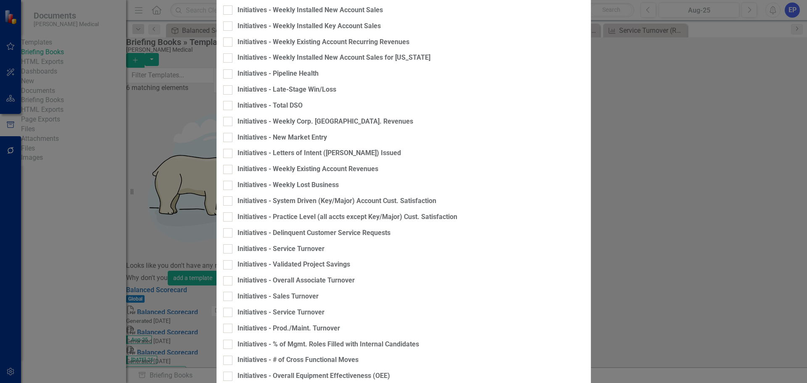
scroll to position [688, 0]
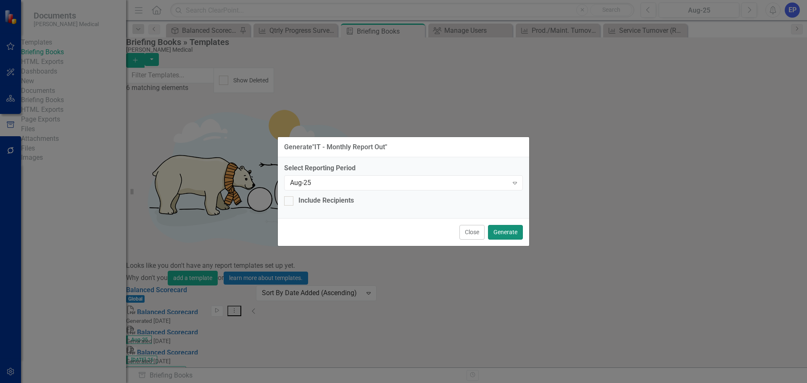
click at [503, 232] on button "Generate" at bounding box center [505, 232] width 35 height 15
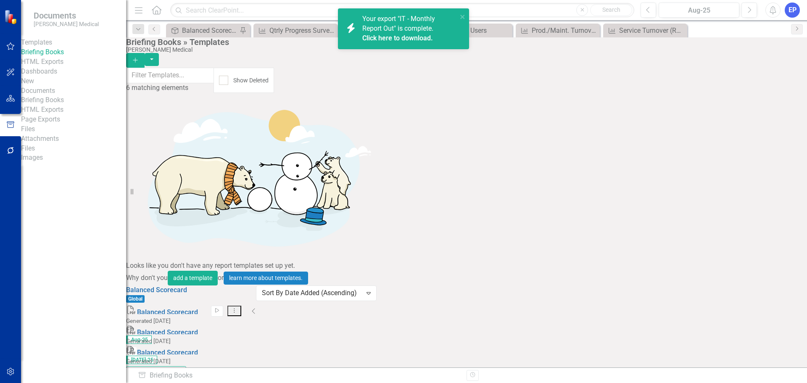
click at [408, 26] on span "Your export "IT - Monthly Report Out" is complete. Click here to download." at bounding box center [408, 29] width 93 height 29
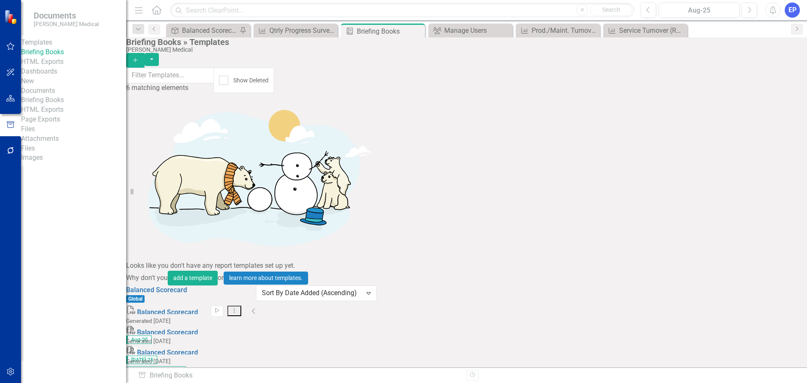
click at [204, 32] on div "Balanced Scorecard (Daily Huddle)" at bounding box center [209, 30] width 55 height 11
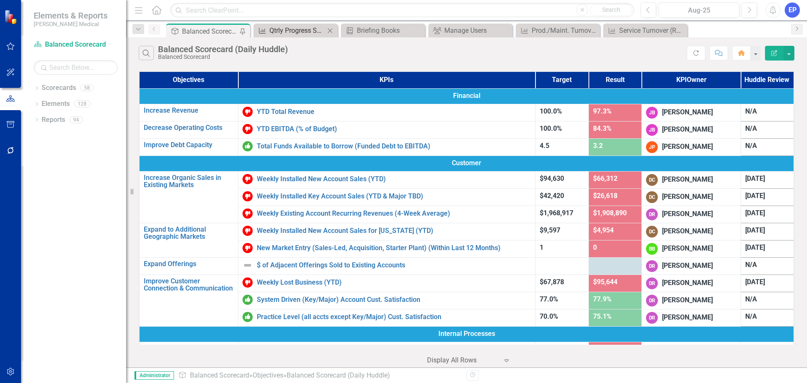
click at [288, 29] on div "Qtrly Progress Survey of New Technology to Enable the Strategy (% 9/10)" at bounding box center [296, 30] width 55 height 11
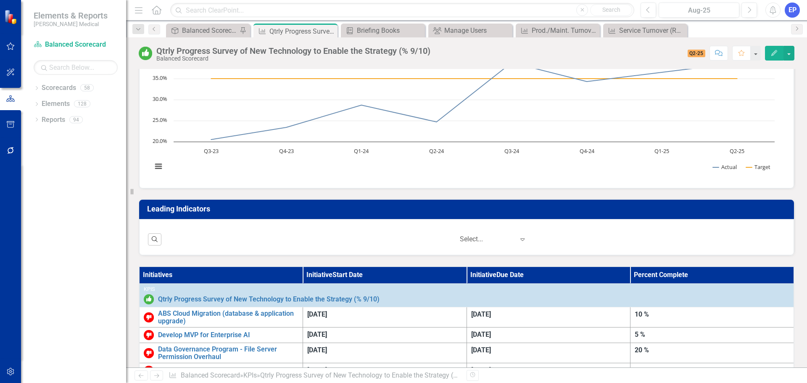
scroll to position [126, 0]
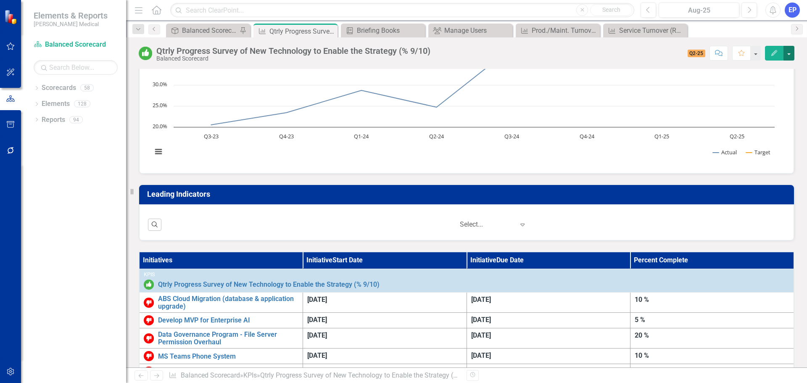
click at [791, 52] on button "button" at bounding box center [789, 53] width 11 height 15
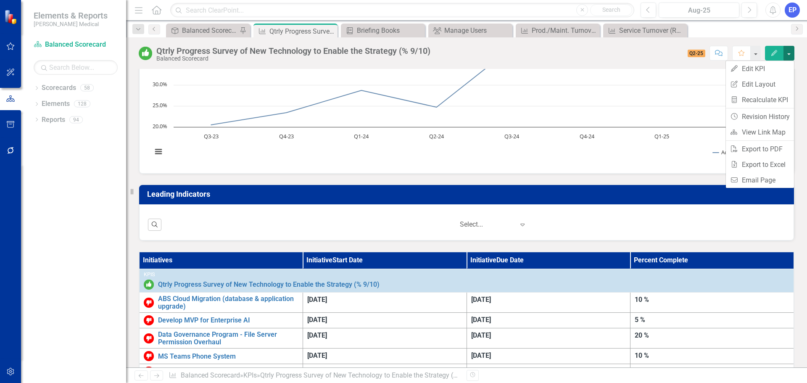
click at [791, 52] on button "button" at bounding box center [789, 53] width 11 height 15
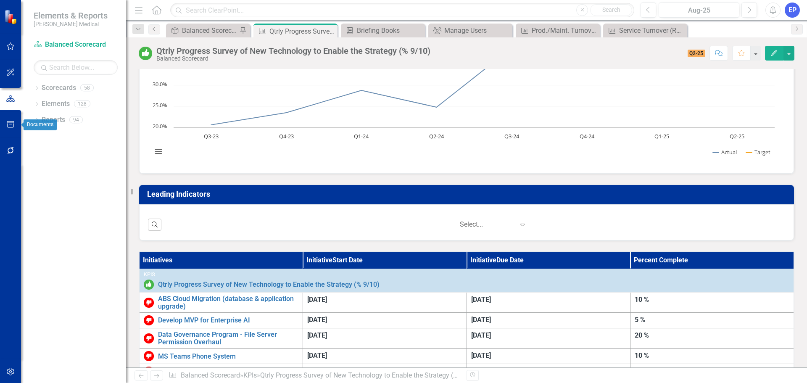
click at [13, 123] on icon "button" at bounding box center [10, 124] width 9 height 7
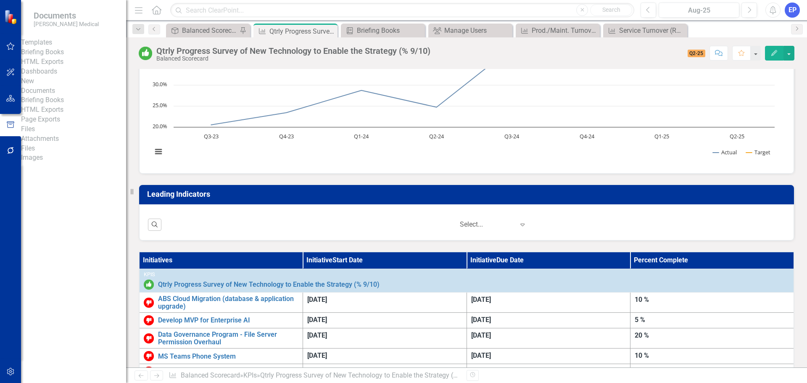
click at [48, 56] on link "Briefing Books" at bounding box center [73, 53] width 105 height 10
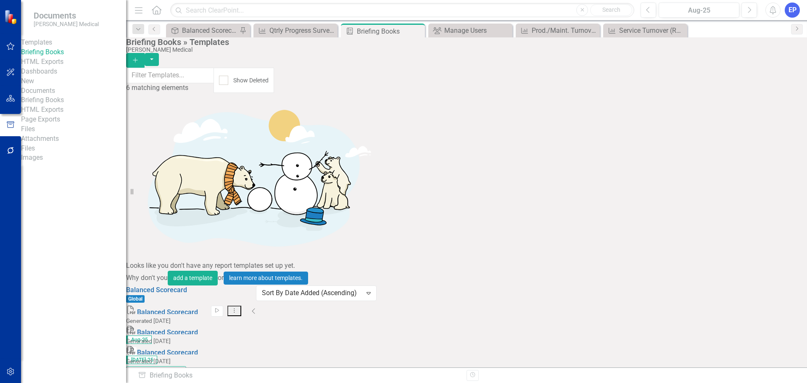
click at [48, 105] on link "Briefing Books" at bounding box center [73, 100] width 105 height 10
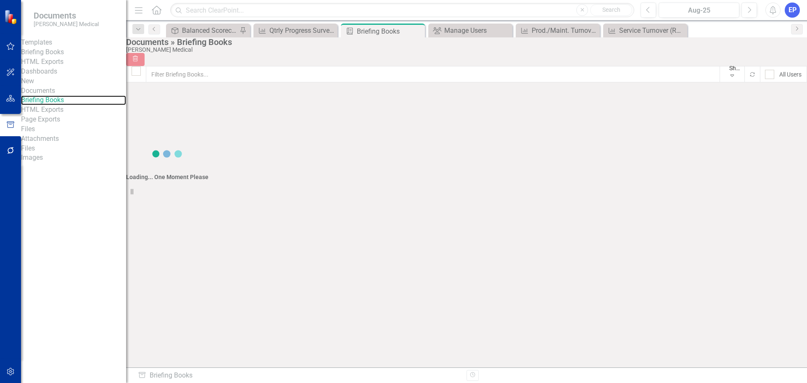
checkbox input "false"
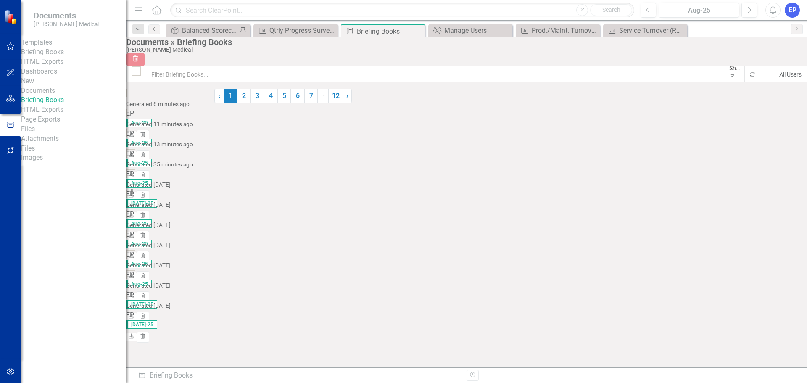
click at [74, 57] on link "Briefing Books" at bounding box center [73, 53] width 105 height 10
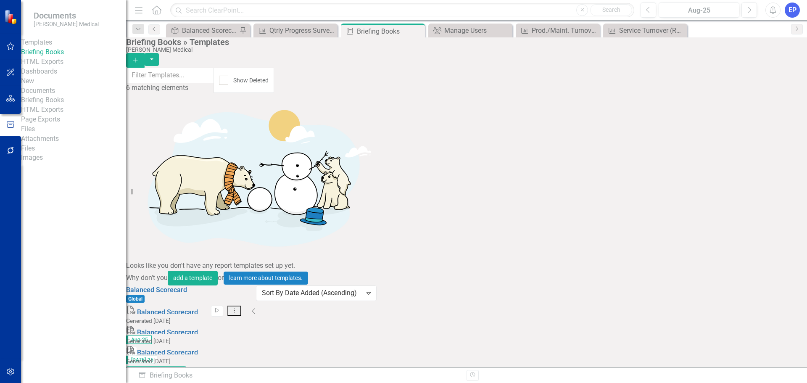
click at [71, 67] on link "HTML Exports" at bounding box center [73, 62] width 105 height 10
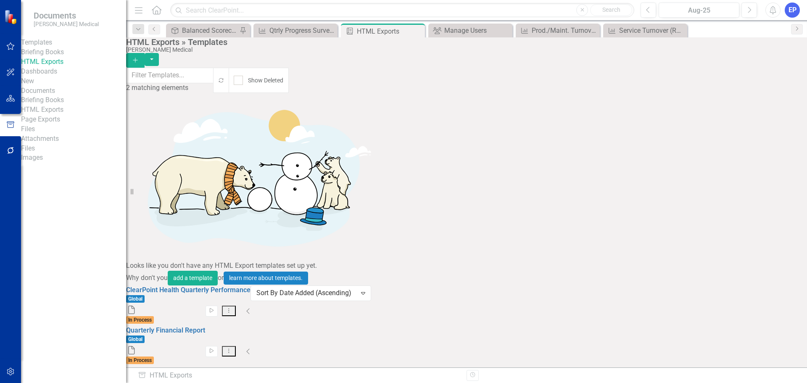
click at [67, 57] on link "Briefing Books" at bounding box center [73, 53] width 105 height 10
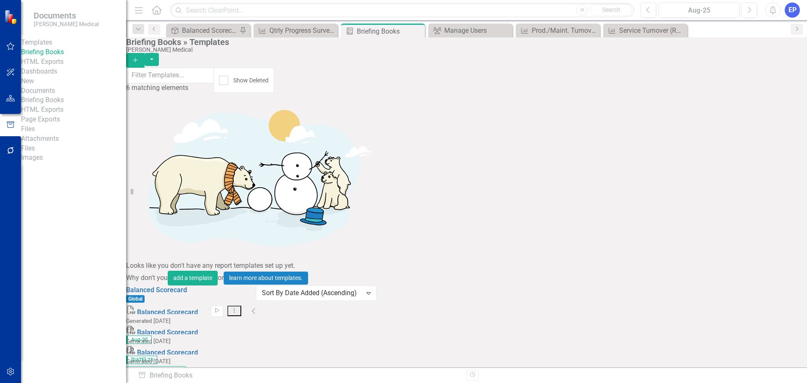
click at [66, 77] on link "Dashboards" at bounding box center [73, 72] width 105 height 10
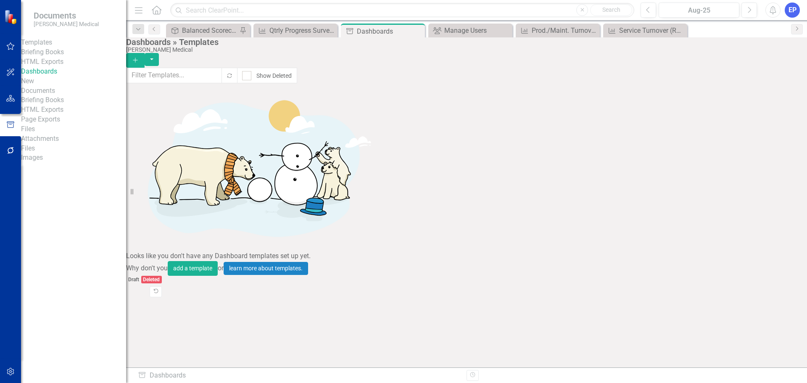
click at [65, 54] on link "Briefing Books" at bounding box center [73, 53] width 105 height 10
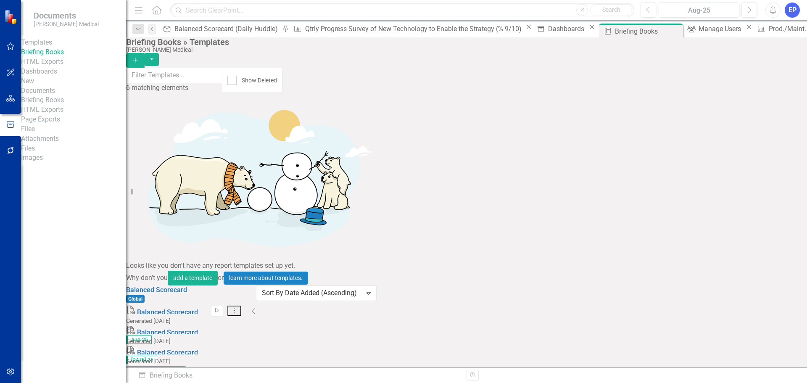
click at [291, 25] on div "KPI Qtrly Progress Survey of New Technology to Enable the Strategy (% 9/10) Clo…" at bounding box center [412, 29] width 243 height 11
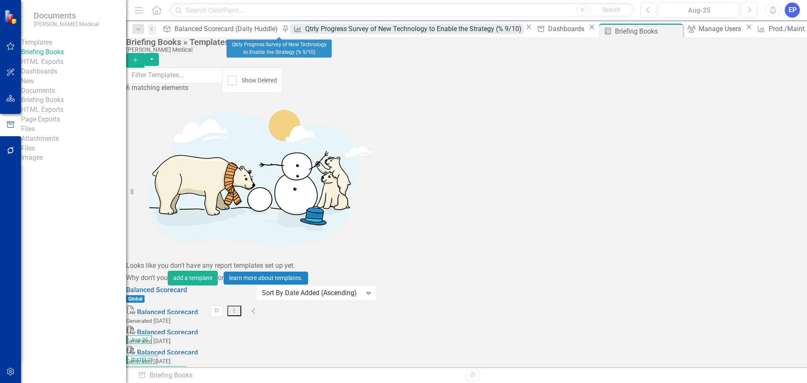
click at [305, 29] on div "Qtrly Progress Survey of New Technology to Enable the Strategy (% 9/10)" at bounding box center [414, 29] width 218 height 11
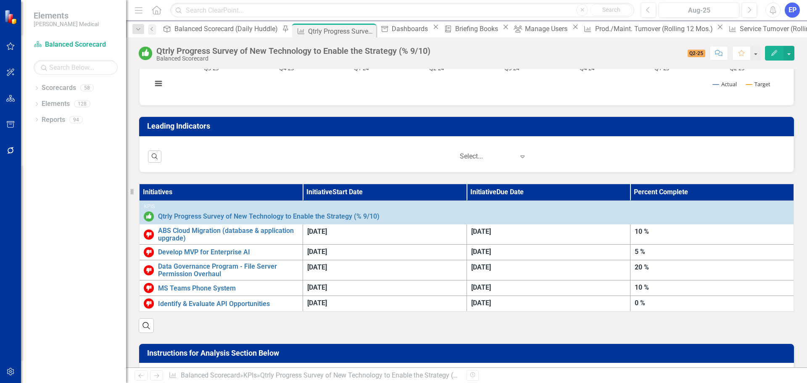
scroll to position [210, 0]
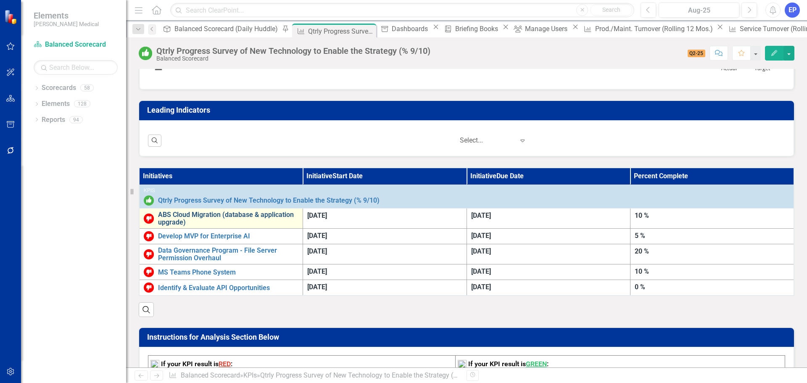
click at [236, 218] on link "ABS Cloud Migration (database & application upgrade)" at bounding box center [228, 218] width 140 height 15
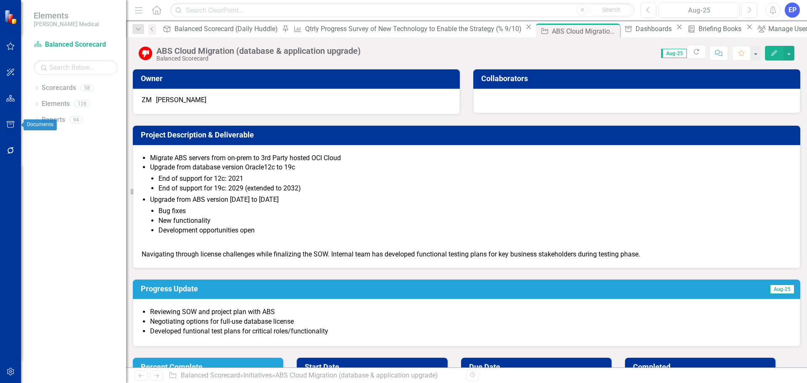
click at [15, 127] on icon "button" at bounding box center [10, 124] width 9 height 7
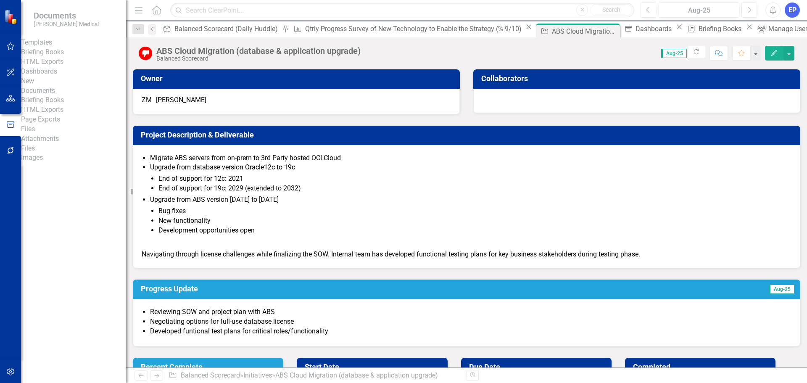
click at [60, 57] on link "Briefing Books" at bounding box center [73, 53] width 105 height 10
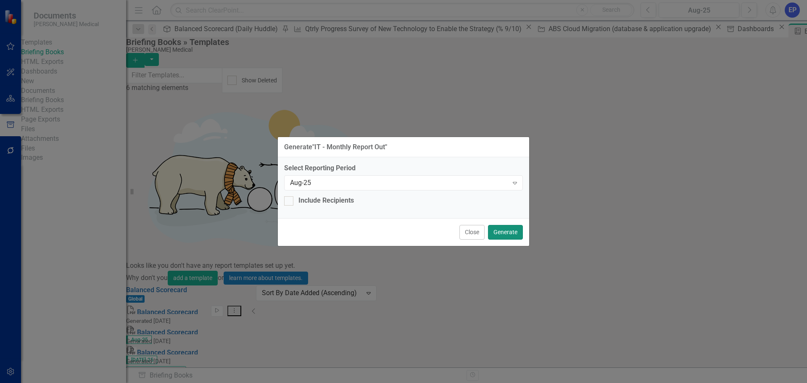
click at [502, 229] on button "Generate" at bounding box center [505, 232] width 35 height 15
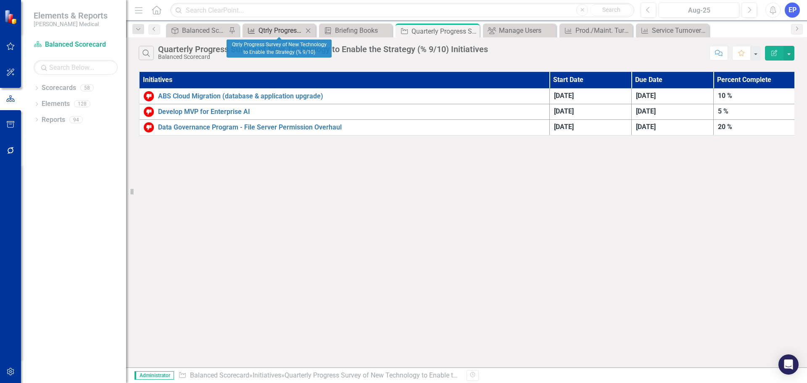
click at [289, 28] on div "Qtrly Progress Survey of New Technology to Enable the Strategy (% 9/10)" at bounding box center [281, 30] width 45 height 11
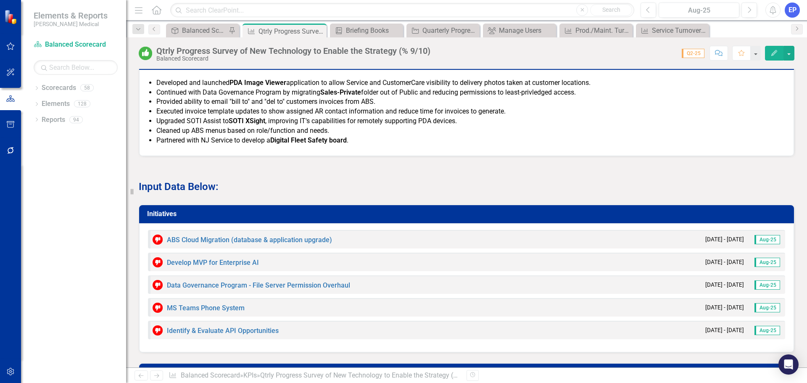
scroll to position [795, 0]
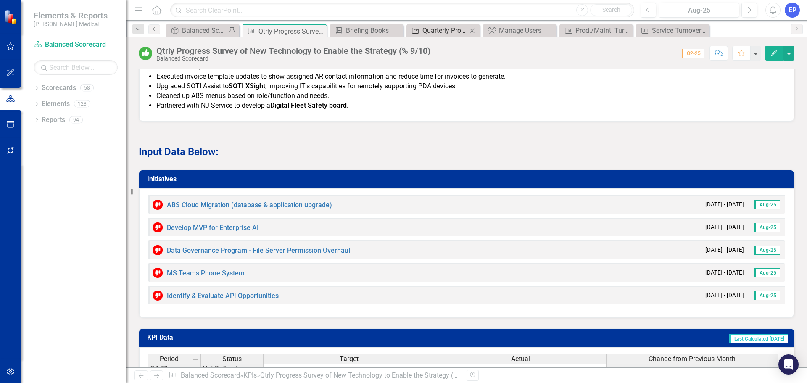
click at [435, 29] on div "Quarterly Progress Survey of New Technology to Enable the Strategy (% 9/10) Ini…" at bounding box center [445, 30] width 45 height 11
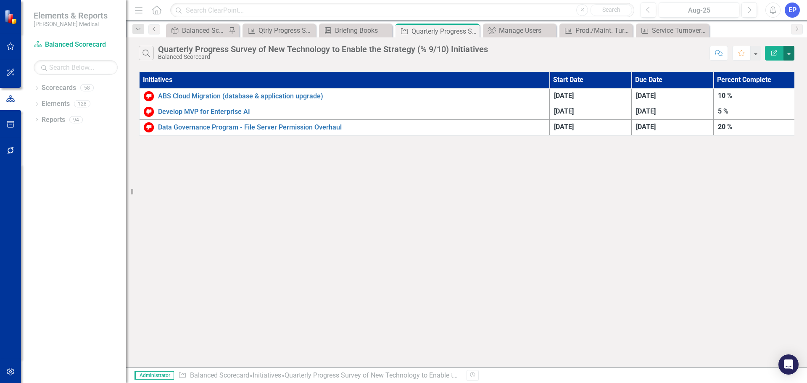
click at [790, 55] on button "button" at bounding box center [789, 53] width 11 height 15
click at [761, 71] on link "Edit Report Edit Report" at bounding box center [761, 69] width 66 height 16
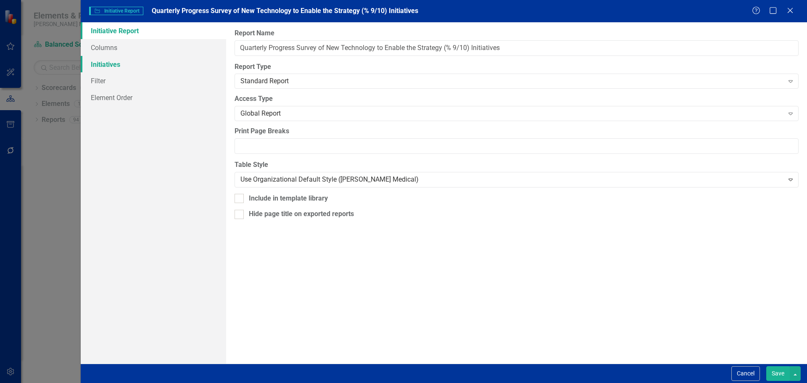
click at [119, 69] on link "Initiatives" at bounding box center [153, 64] width 145 height 17
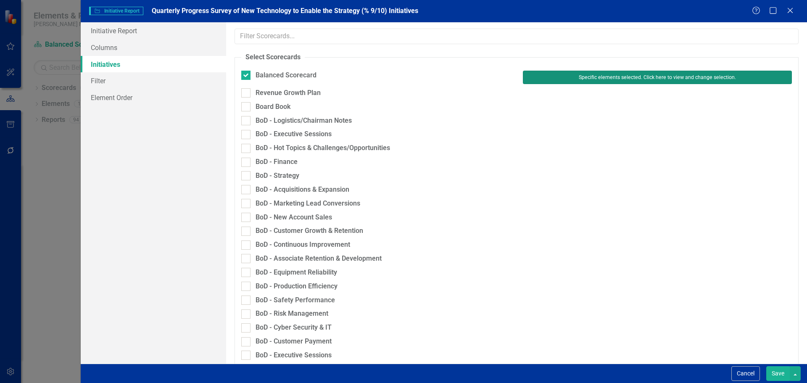
click at [524, 76] on button "Specific elements selected. Click here to view and change selection." at bounding box center [657, 77] width 269 height 13
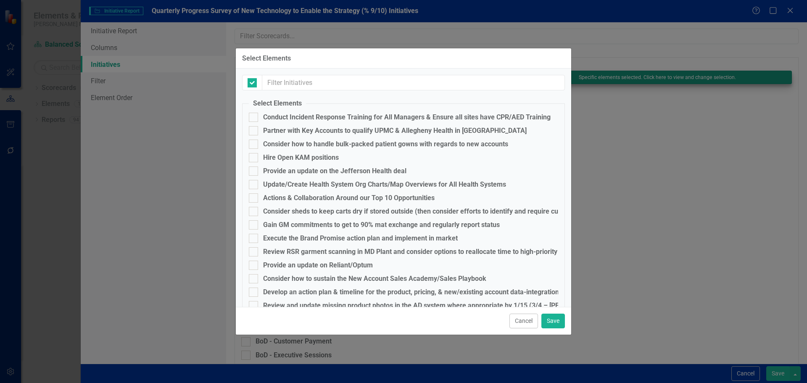
checkbox input "false"
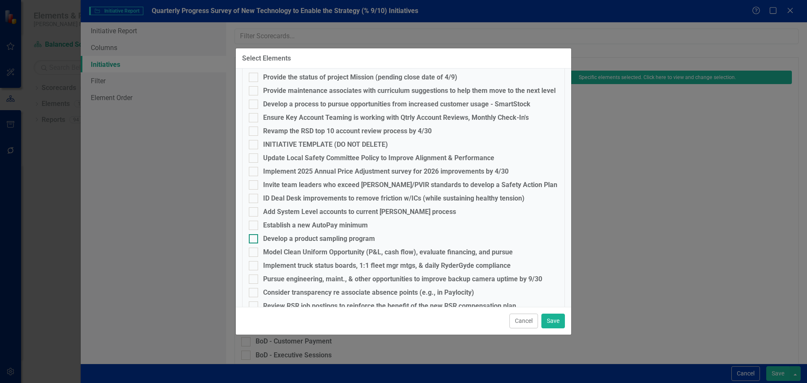
scroll to position [294, 0]
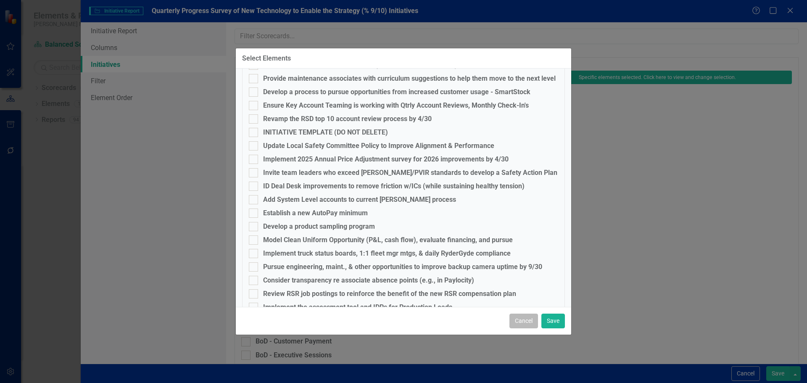
click at [518, 320] on button "Cancel" at bounding box center [524, 321] width 29 height 15
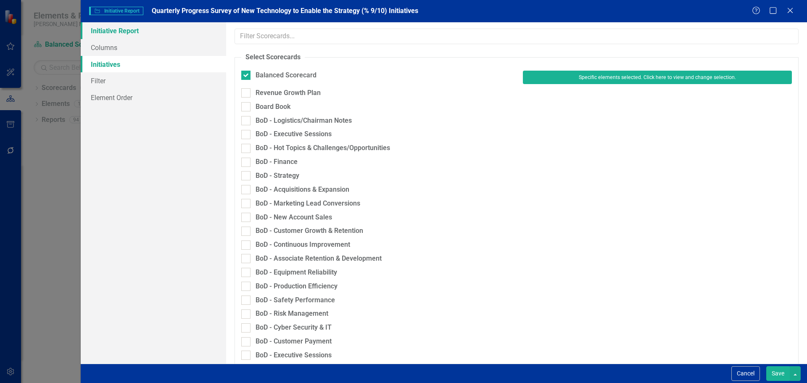
click at [114, 36] on link "Initiative Report" at bounding box center [153, 30] width 145 height 17
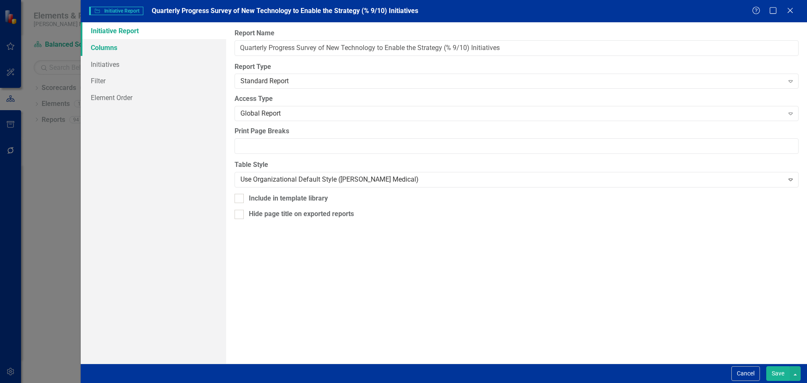
click at [113, 48] on link "Columns" at bounding box center [153, 47] width 145 height 17
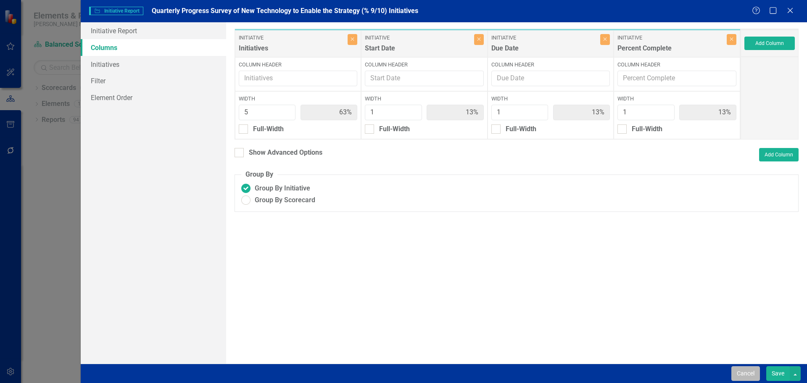
click at [737, 372] on button "Cancel" at bounding box center [746, 373] width 29 height 15
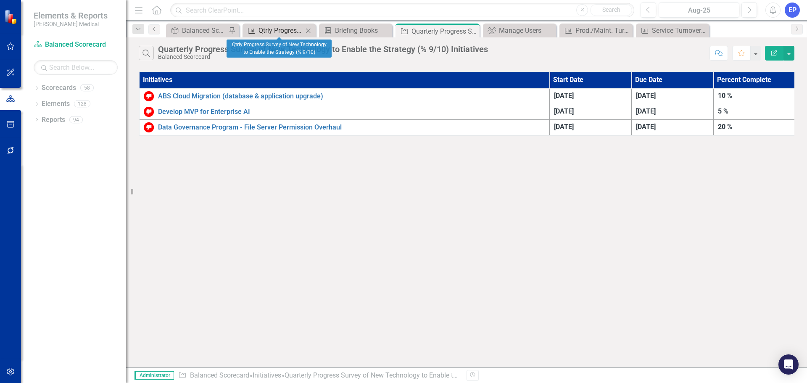
click at [285, 32] on div "Qtrly Progress Survey of New Technology to Enable the Strategy (% 9/10)" at bounding box center [281, 30] width 45 height 11
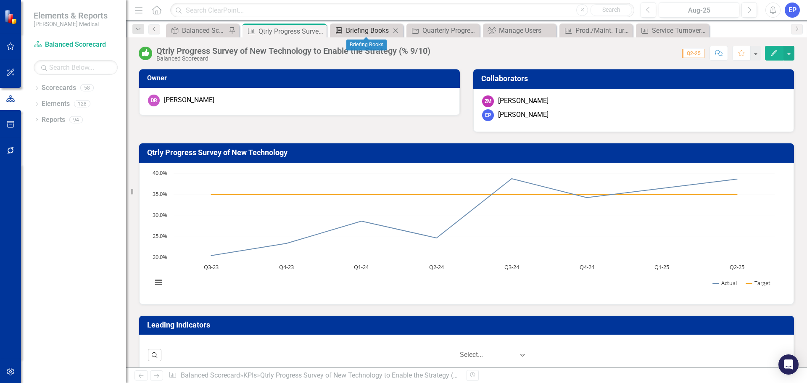
click at [374, 29] on div "Briefing Books" at bounding box center [368, 30] width 45 height 11
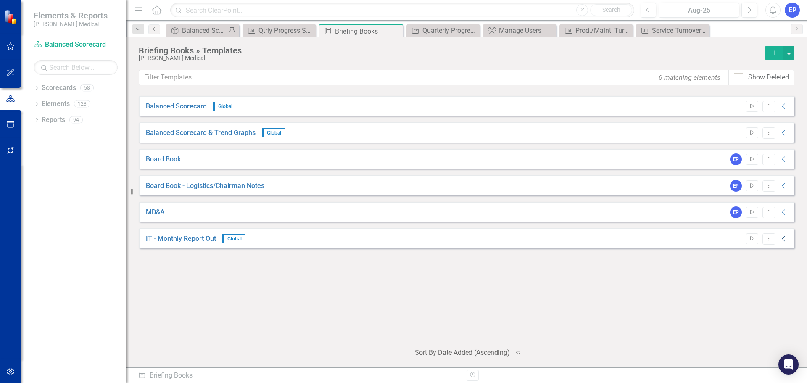
click at [783, 237] on icon "Collapse" at bounding box center [784, 238] width 8 height 7
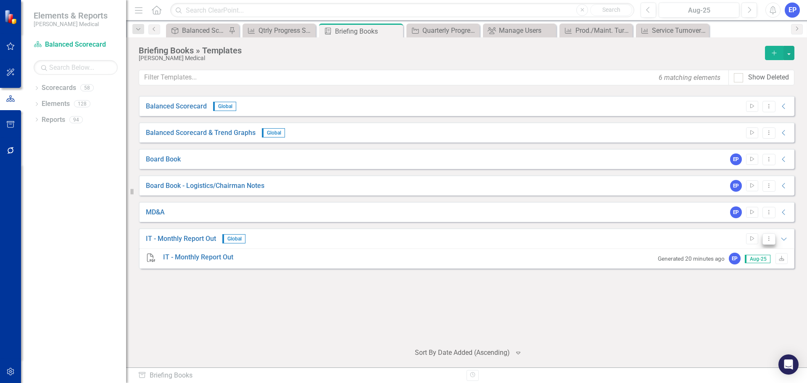
click at [763, 243] on button "Dropdown Menu" at bounding box center [769, 238] width 13 height 11
click at [742, 286] on link "Edit Edit Template" at bounding box center [736, 284] width 78 height 16
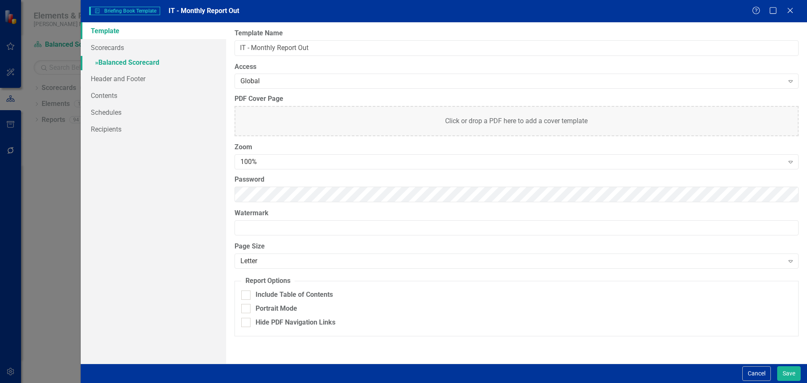
click at [166, 64] on link "» Balanced Scorecard" at bounding box center [153, 63] width 145 height 15
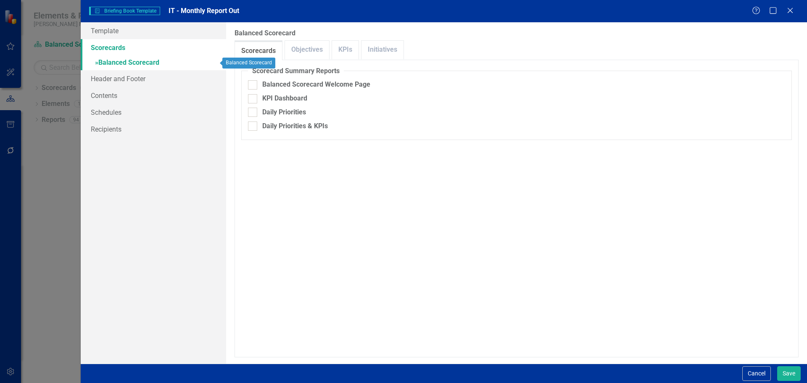
checkbox input "false"
click at [309, 49] on link "Objectives" at bounding box center [307, 50] width 44 height 18
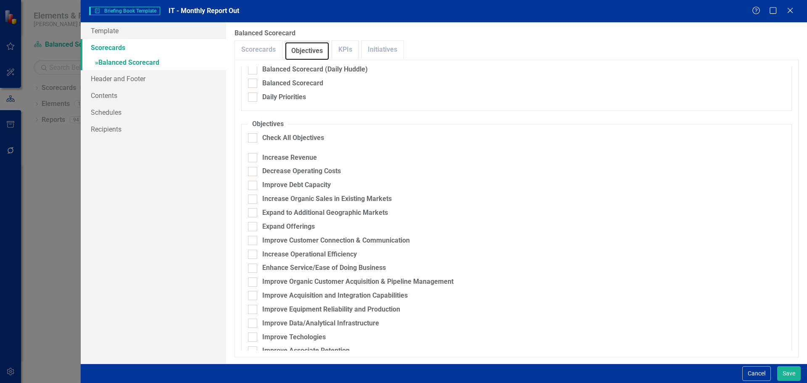
scroll to position [42, 0]
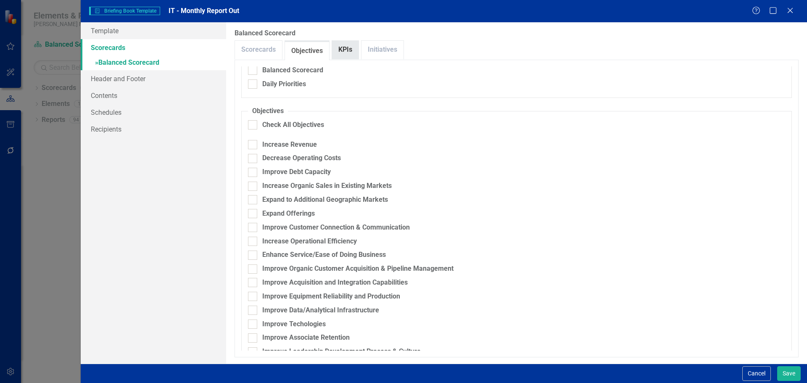
click at [341, 48] on link "KPIs" at bounding box center [345, 50] width 26 height 18
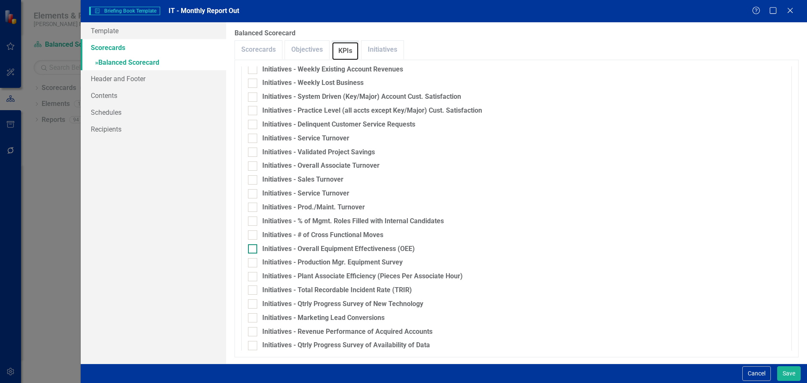
scroll to position [462, 0]
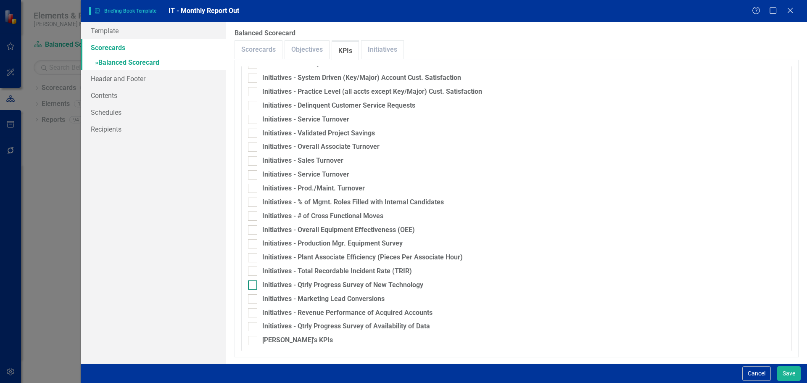
click at [323, 285] on div "Initiatives - Qtrly Progress Survey of New Technology" at bounding box center [342, 285] width 161 height 10
click at [254, 285] on input "Initiatives - Qtrly Progress Survey of New Technology" at bounding box center [250, 282] width 5 height 5
checkbox input "true"
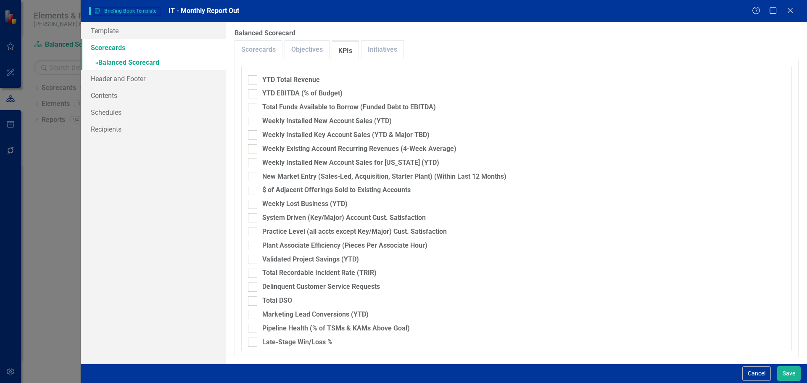
scroll to position [1020, 0]
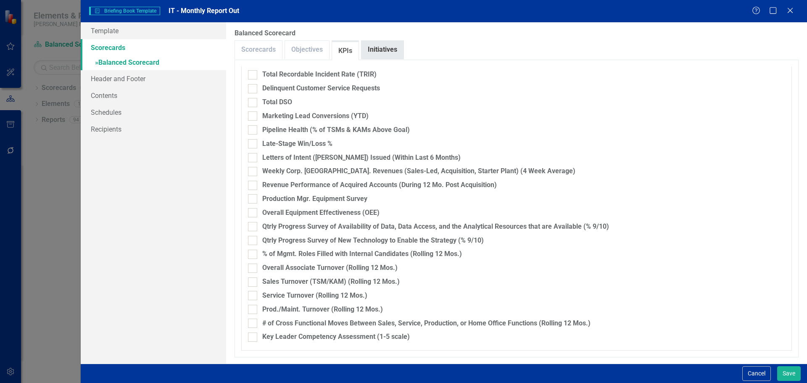
click at [391, 49] on link "Initiatives" at bounding box center [383, 50] width 42 height 18
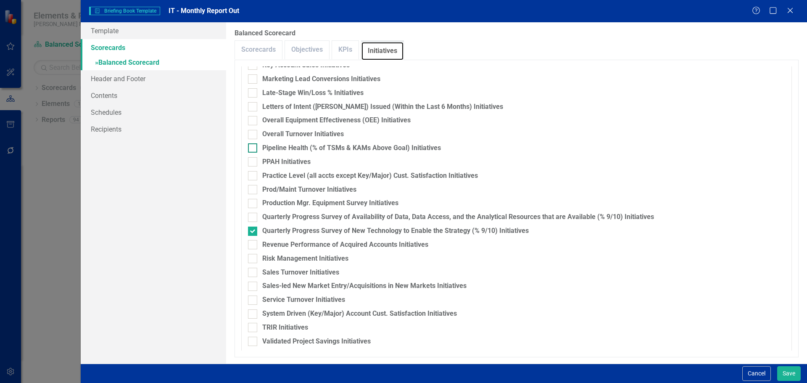
scroll to position [126, 0]
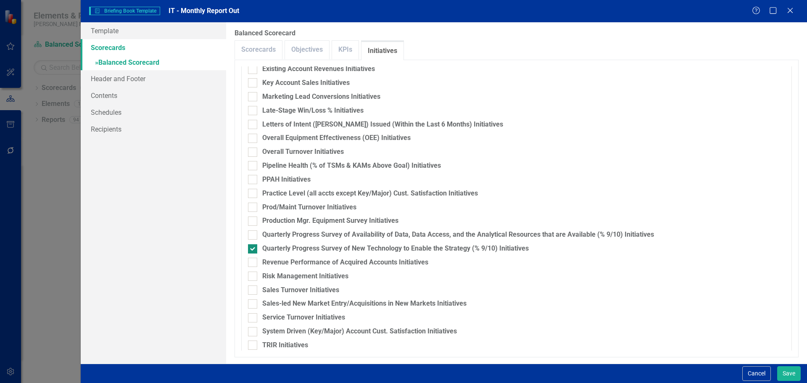
click at [297, 247] on div "Quarterly Progress Survey of New Technology to Enable the Strategy (% 9/10) Ini…" at bounding box center [395, 249] width 267 height 10
click at [254, 247] on input "Quarterly Progress Survey of New Technology to Enable the Strategy (% 9/10) Ini…" at bounding box center [250, 246] width 5 height 5
checkbox input "false"
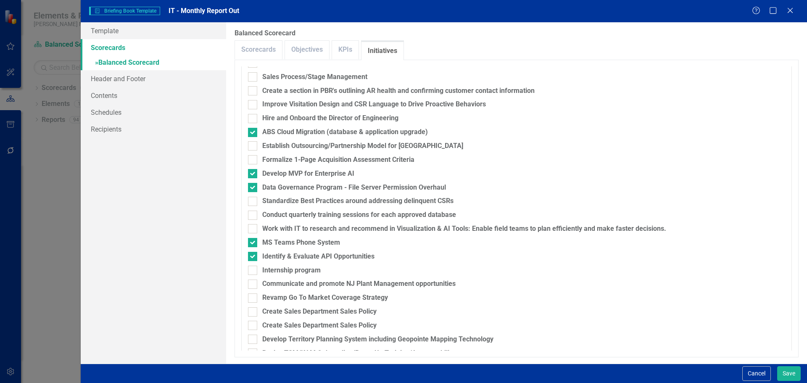
scroll to position [1261, 0]
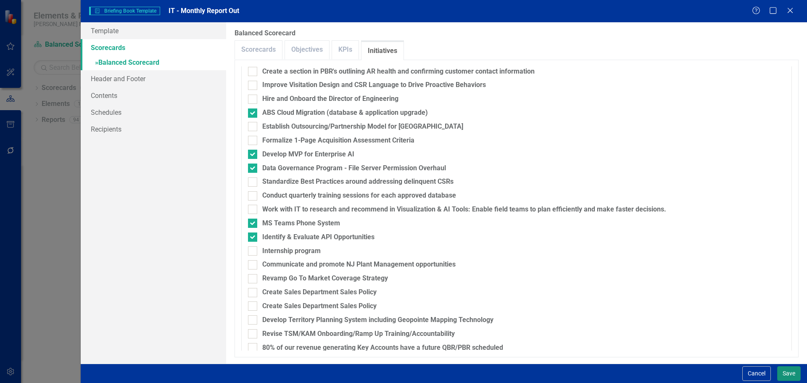
click at [787, 369] on button "Save" at bounding box center [789, 373] width 24 height 15
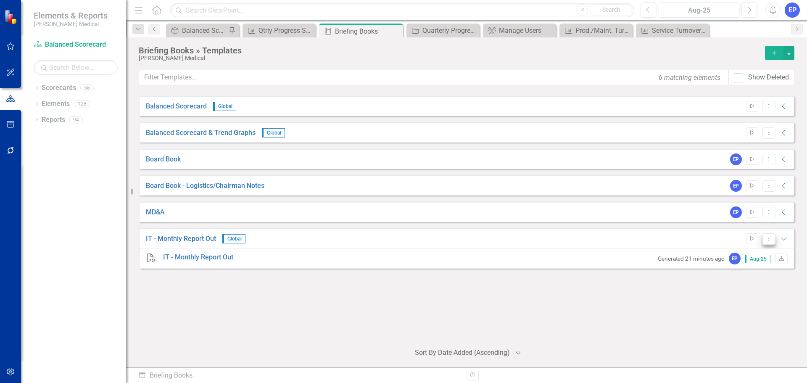
click at [771, 237] on icon "Dropdown Menu" at bounding box center [769, 238] width 7 height 5
click at [740, 251] on link "Start Run Template" at bounding box center [736, 253] width 78 height 16
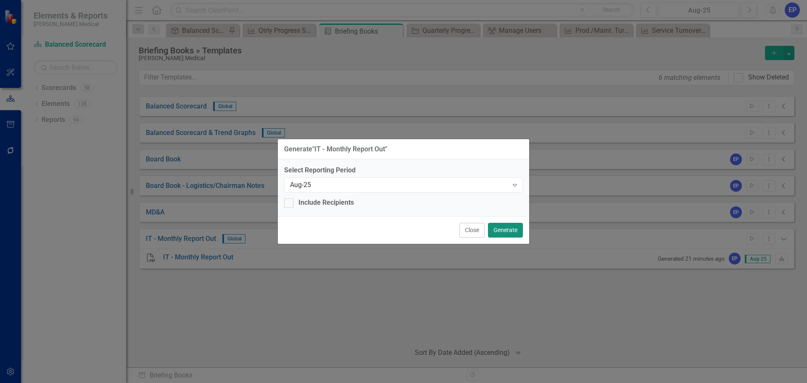
click at [503, 233] on button "Generate" at bounding box center [505, 230] width 35 height 15
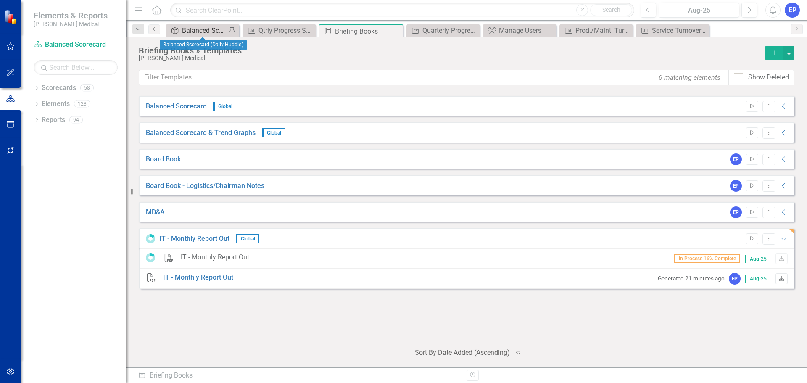
click at [204, 30] on div "Balanced Scorecard (Daily Huddle)" at bounding box center [204, 30] width 45 height 11
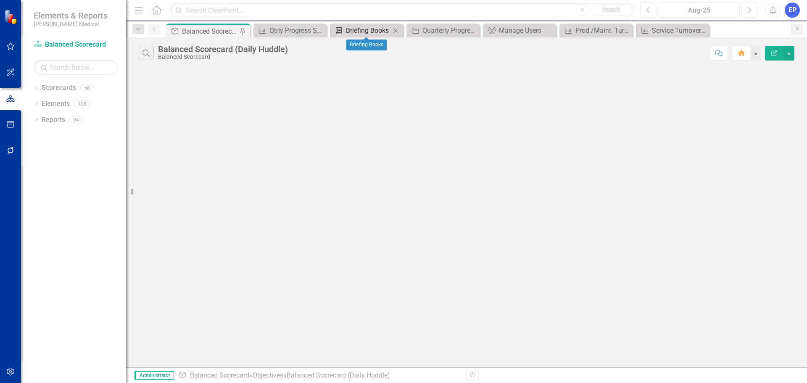
click at [369, 28] on div "Briefing Books" at bounding box center [368, 30] width 45 height 11
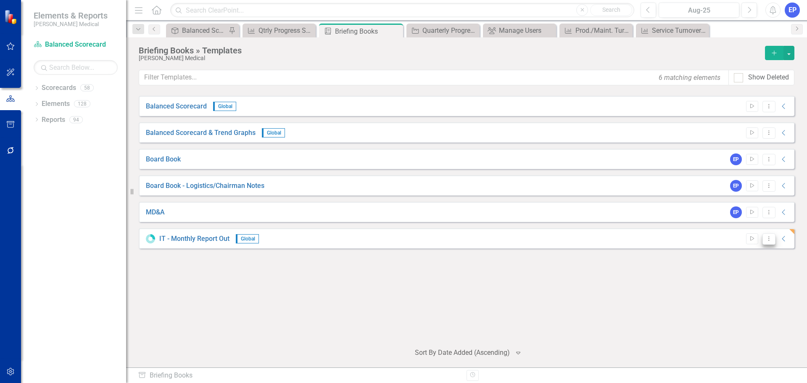
click at [769, 238] on icon at bounding box center [769, 238] width 1 height 4
click at [742, 286] on link "Edit Edit Template" at bounding box center [736, 284] width 78 height 16
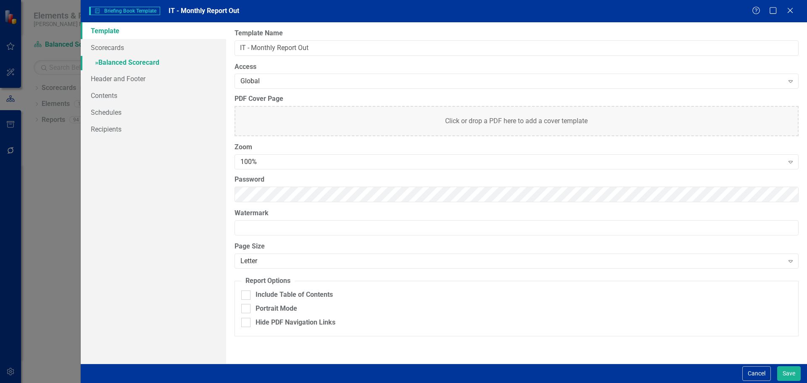
click at [121, 67] on link "» Balanced Scorecard" at bounding box center [153, 63] width 145 height 15
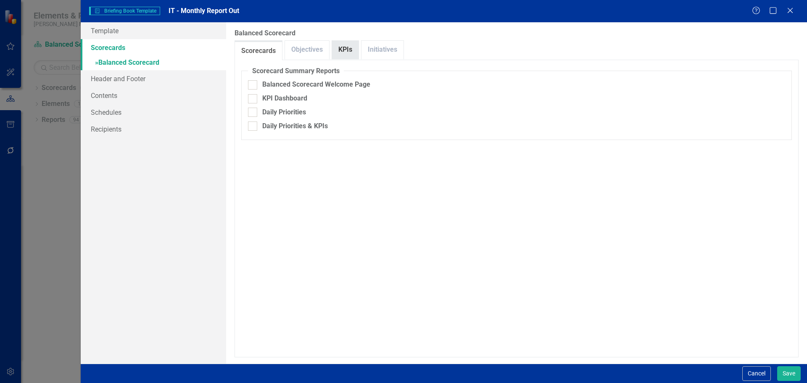
click at [339, 54] on link "KPIs" at bounding box center [345, 50] width 26 height 18
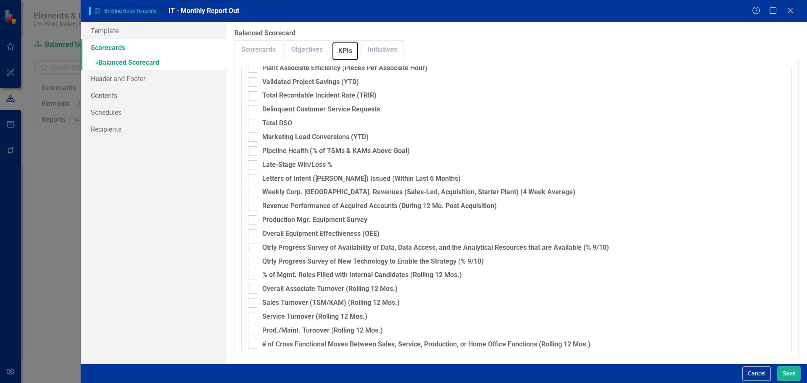
scroll to position [1009, 0]
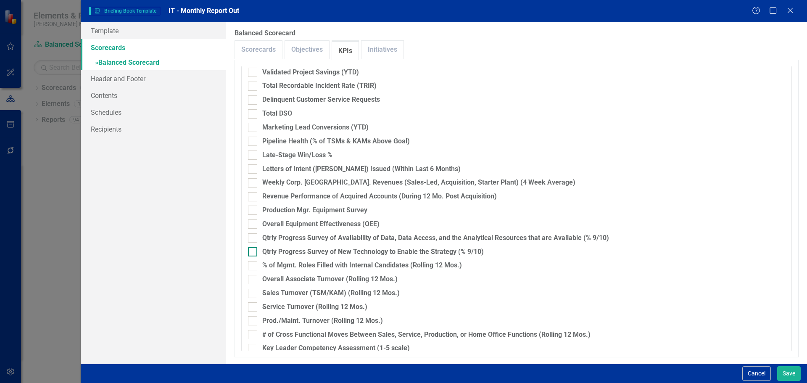
click at [313, 250] on div "Qtrly Progress Survey of New Technology to Enable the Strategy (% 9/10)" at bounding box center [373, 252] width 222 height 10
click at [254, 250] on input "Qtrly Progress Survey of New Technology to Enable the Strategy (% 9/10)" at bounding box center [250, 249] width 5 height 5
checkbox input "true"
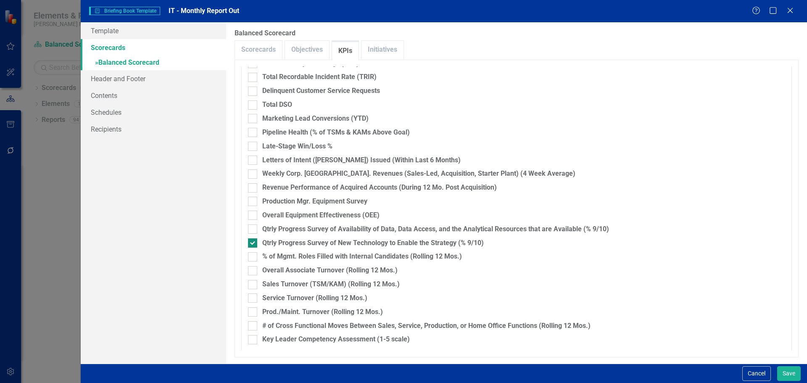
scroll to position [1020, 0]
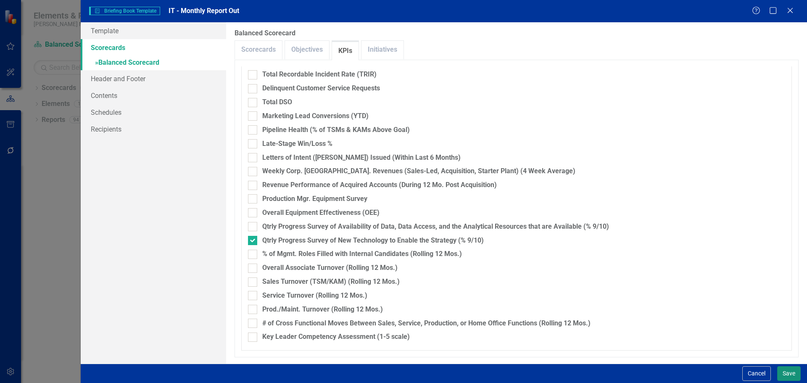
click at [791, 371] on button "Save" at bounding box center [789, 373] width 24 height 15
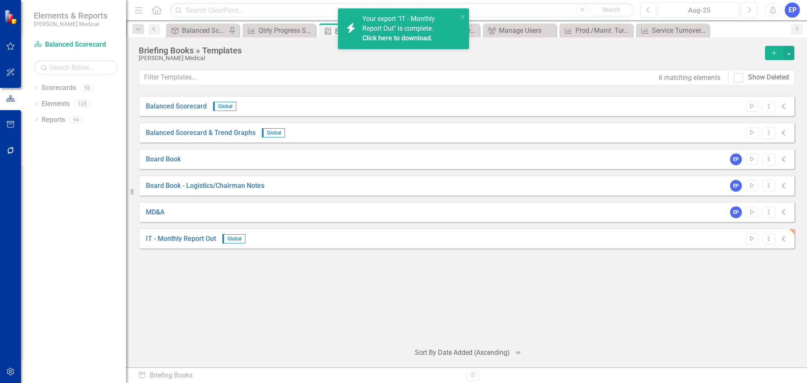
click at [408, 36] on link "Click here to download." at bounding box center [397, 38] width 71 height 8
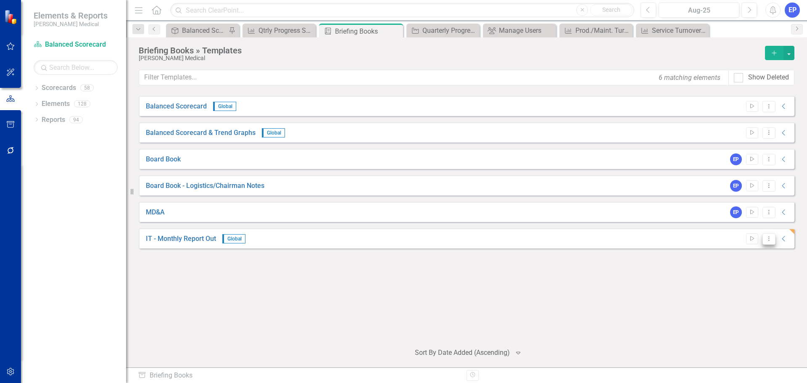
click at [768, 243] on button "Dropdown Menu" at bounding box center [769, 238] width 13 height 11
click at [745, 282] on link "Edit Edit Template" at bounding box center [736, 284] width 78 height 16
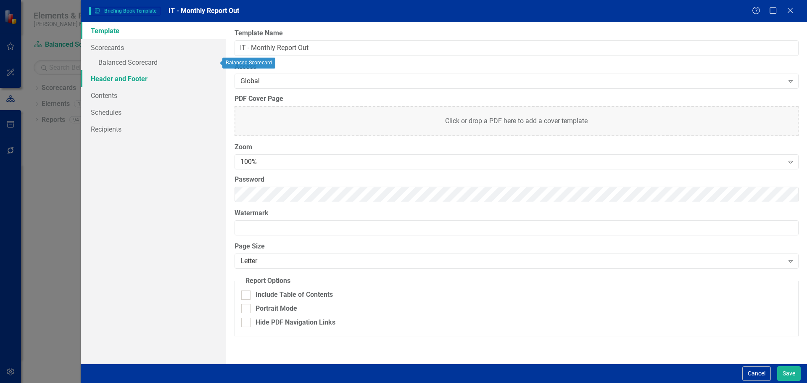
click at [138, 81] on link "Header and Footer" at bounding box center [153, 78] width 145 height 17
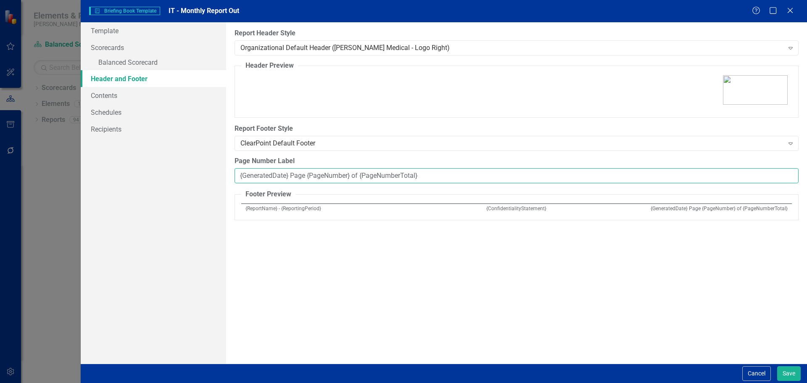
click at [371, 177] on input "{GeneratedDate} Page {PageNumber} of {PageNumberTotal}" at bounding box center [517, 176] width 564 height 16
click at [371, 143] on div "ClearPoint Default Footer" at bounding box center [512, 143] width 544 height 10
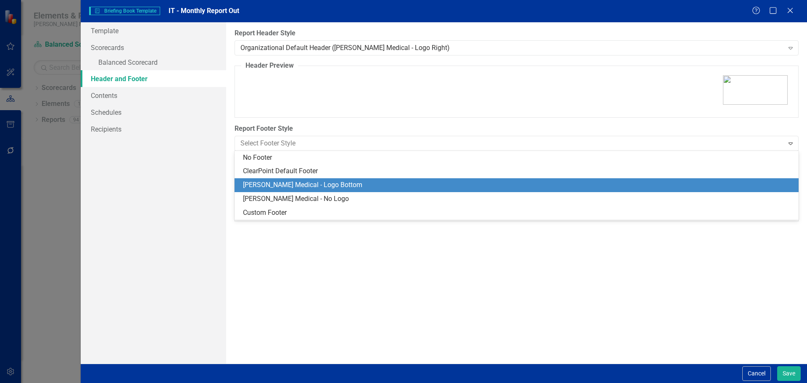
click at [367, 180] on div "[PERSON_NAME] Medical - Logo Bottom" at bounding box center [518, 185] width 551 height 10
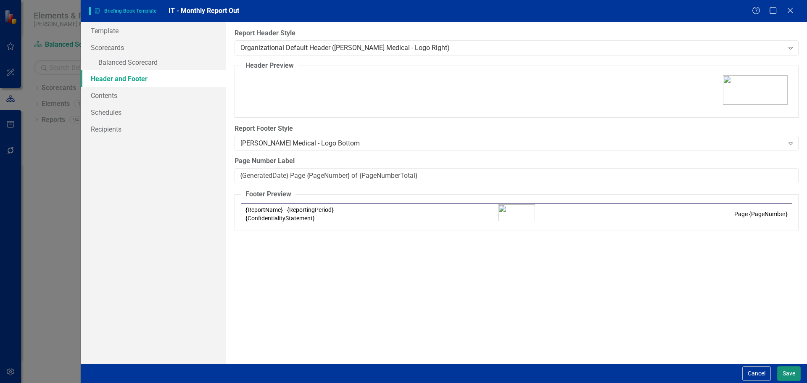
click at [790, 371] on button "Save" at bounding box center [789, 373] width 24 height 15
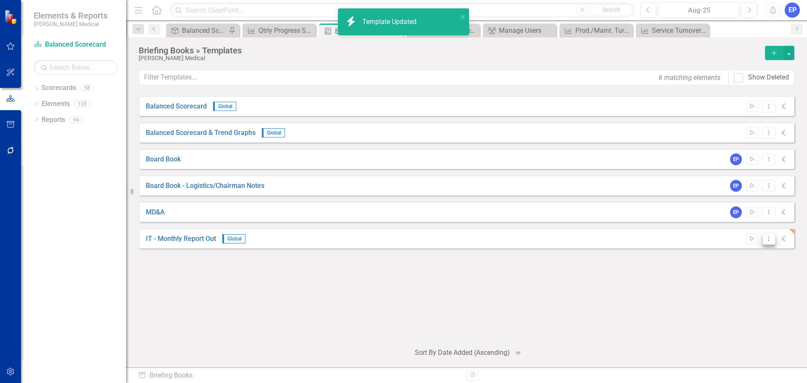
click at [771, 238] on icon "Dropdown Menu" at bounding box center [769, 238] width 7 height 5
click at [748, 281] on link "Edit Edit Template" at bounding box center [736, 284] width 78 height 16
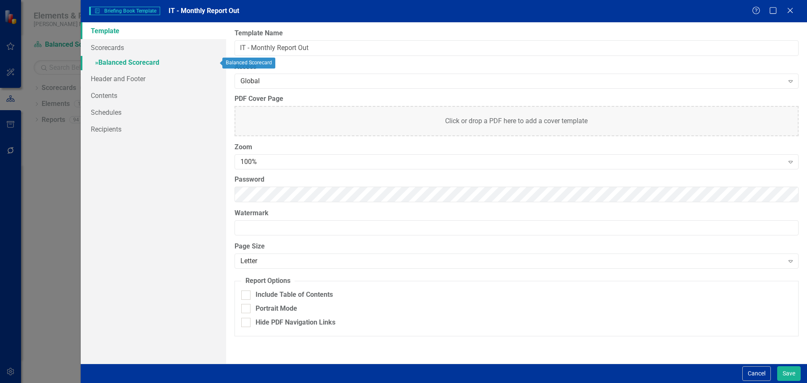
click at [125, 60] on link "» Balanced Scorecard" at bounding box center [153, 63] width 145 height 15
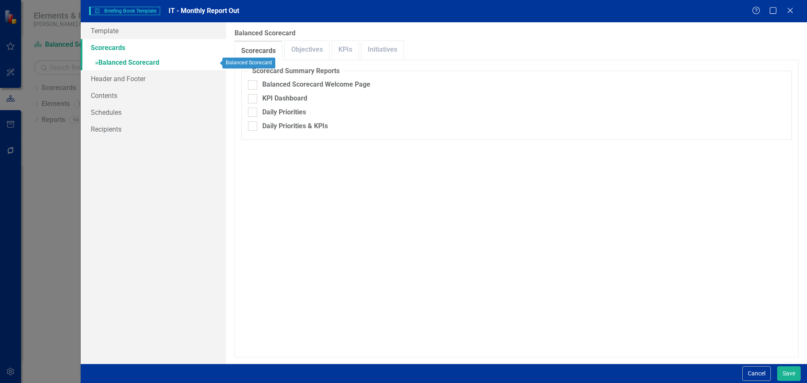
checkbox input "false"
click at [310, 51] on link "Objectives" at bounding box center [307, 50] width 44 height 18
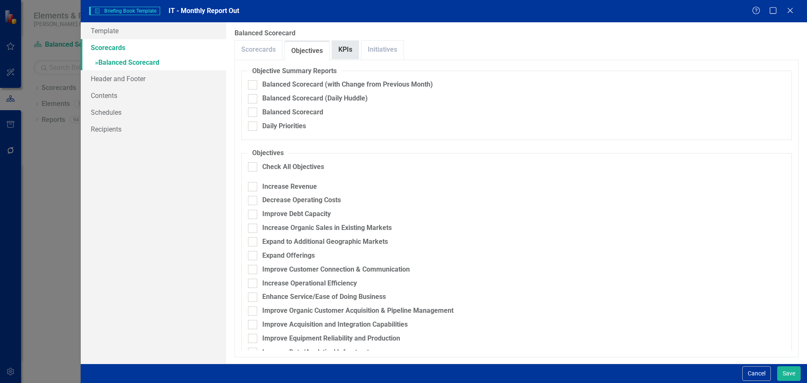
click at [340, 52] on link "KPIs" at bounding box center [345, 50] width 26 height 18
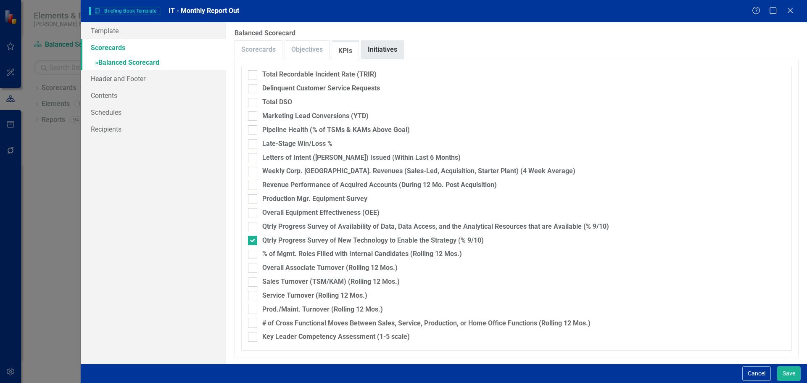
click at [376, 48] on link "Initiatives" at bounding box center [383, 50] width 42 height 18
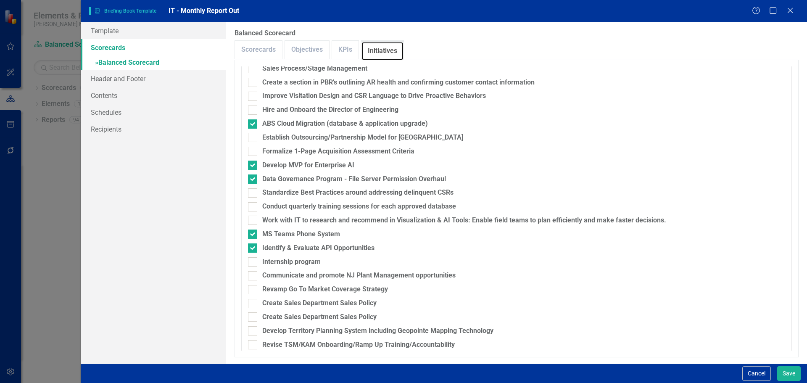
scroll to position [1300, 0]
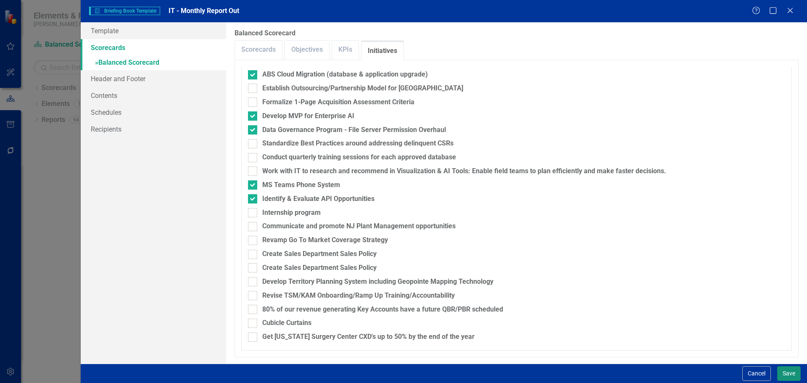
click at [785, 372] on button "Save" at bounding box center [789, 373] width 24 height 15
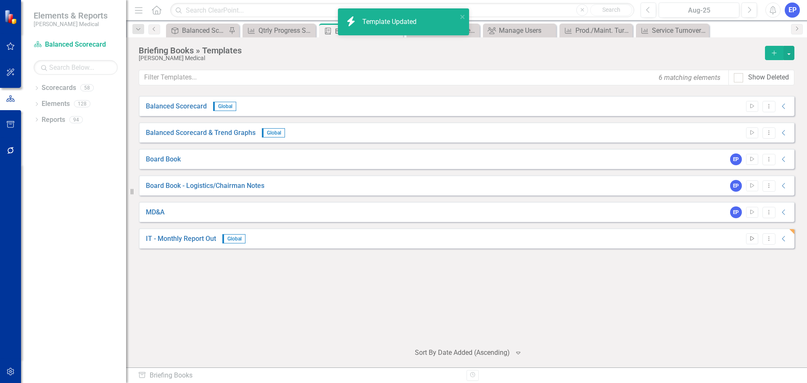
click at [753, 240] on icon "Start" at bounding box center [752, 238] width 6 height 5
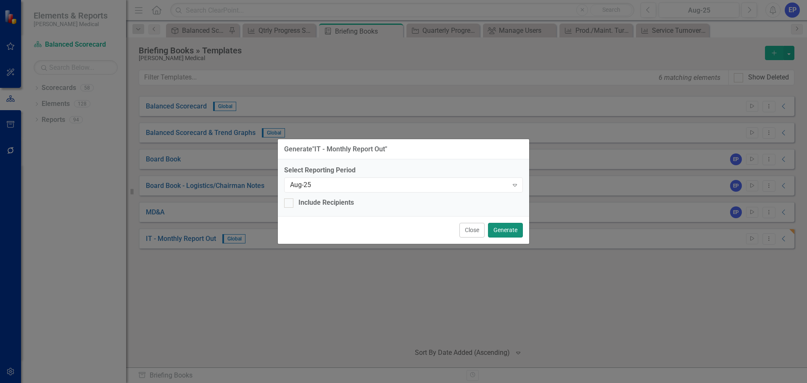
click at [510, 234] on button "Generate" at bounding box center [505, 230] width 35 height 15
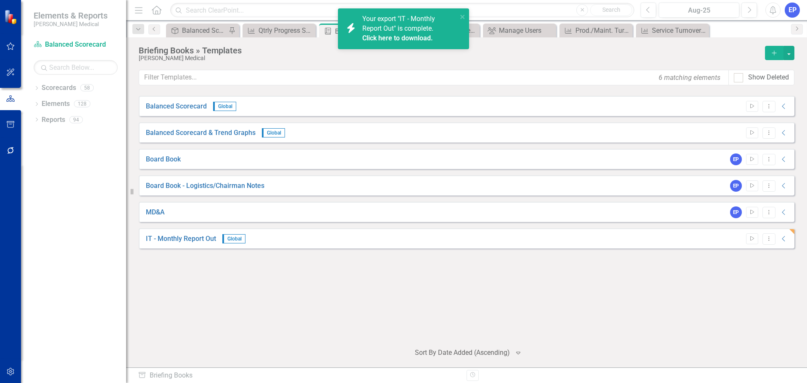
click at [393, 29] on span "Your export "IT - Monthly Report Out" is complete. Click here to download." at bounding box center [408, 29] width 93 height 29
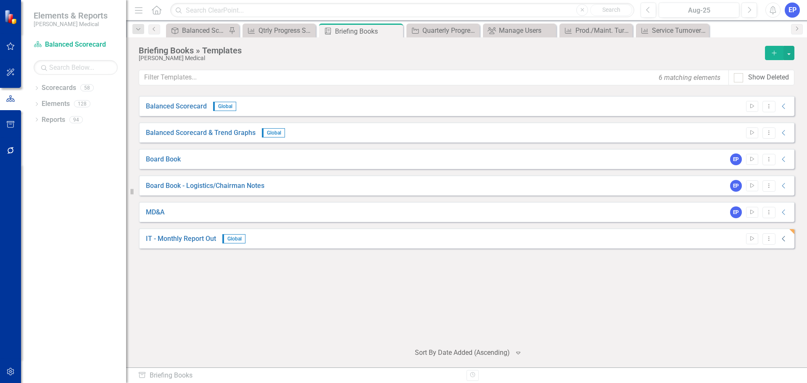
click at [786, 238] on icon "Collapse" at bounding box center [784, 238] width 8 height 7
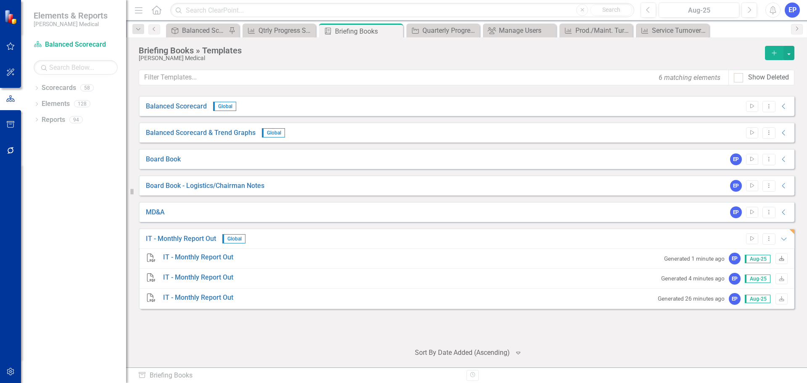
click at [781, 260] on icon "Download" at bounding box center [782, 258] width 6 height 5
